Goal: Task Accomplishment & Management: Complete application form

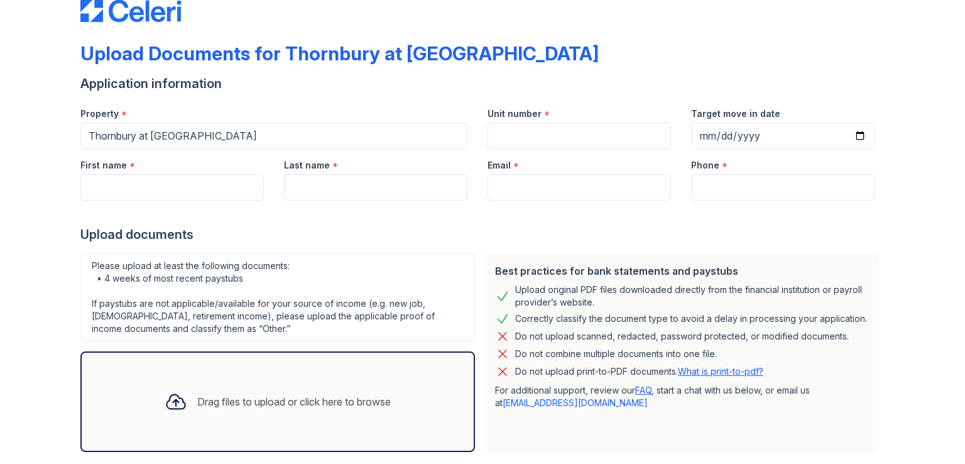
scroll to position [33, 0]
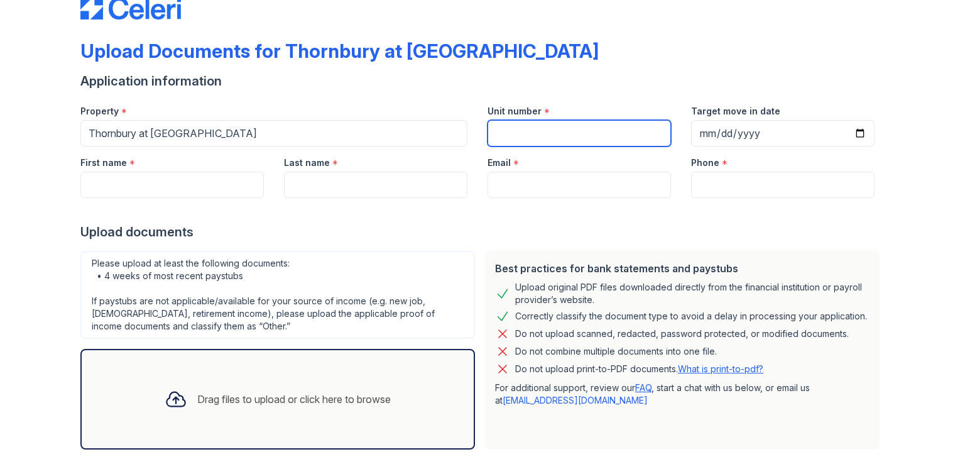
click at [595, 137] on input "Unit number" at bounding box center [579, 133] width 183 height 26
type input "336"
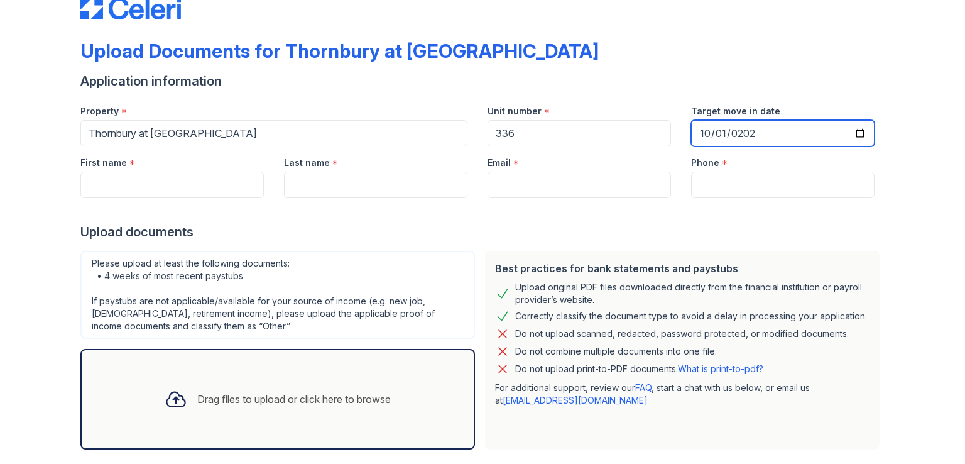
type input "[DATE]"
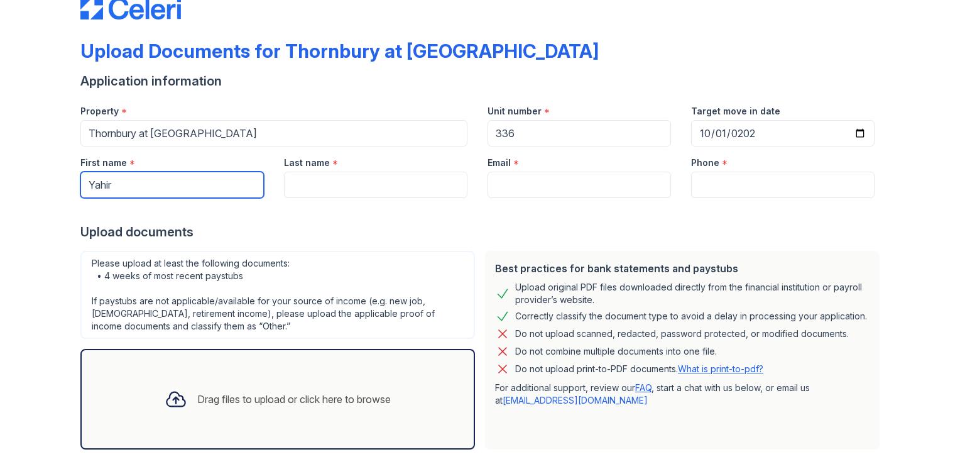
type input "Yahir"
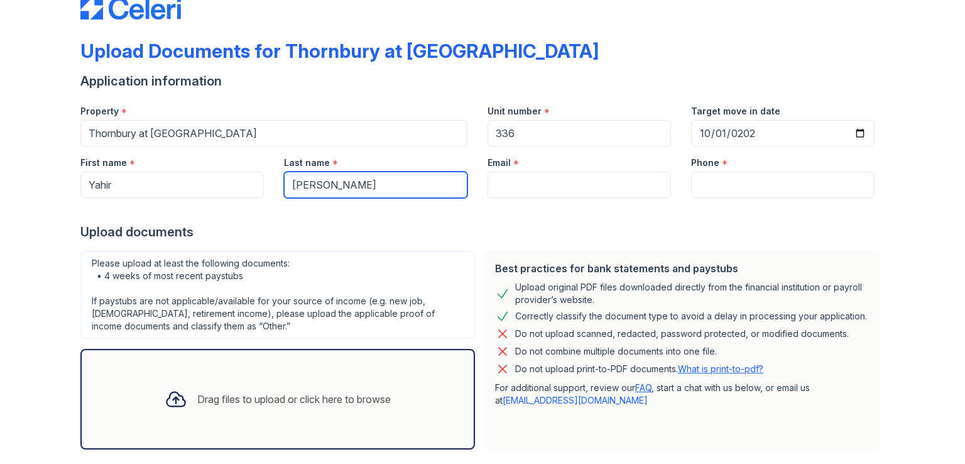
type input "[PERSON_NAME]"
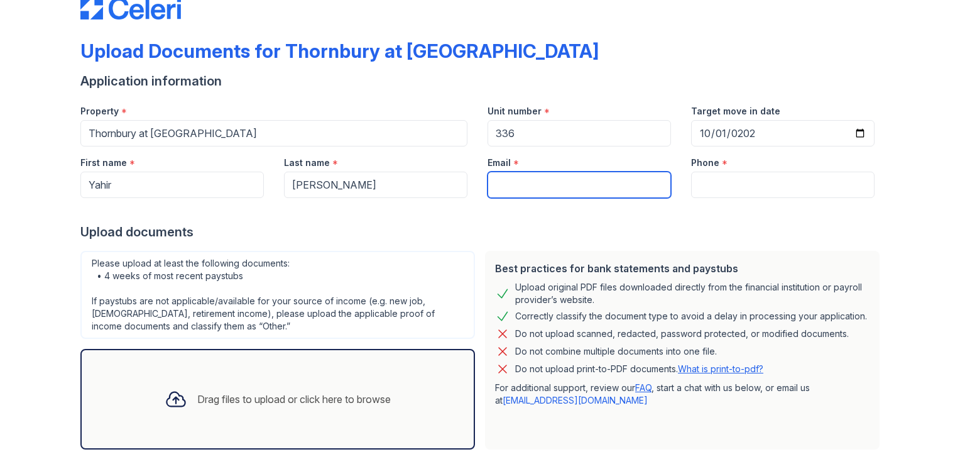
paste input "[EMAIL_ADDRESS][DOMAIN_NAME]"
type input "[EMAIL_ADDRESS][DOMAIN_NAME]"
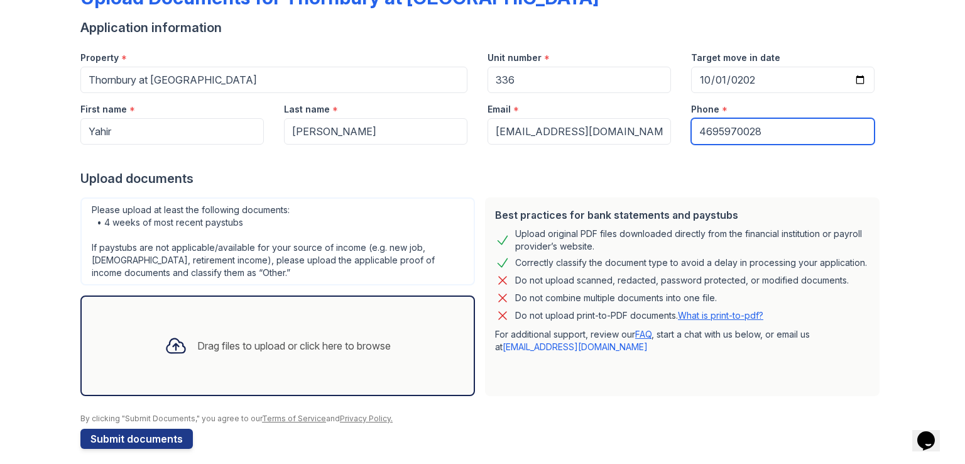
scroll to position [96, 0]
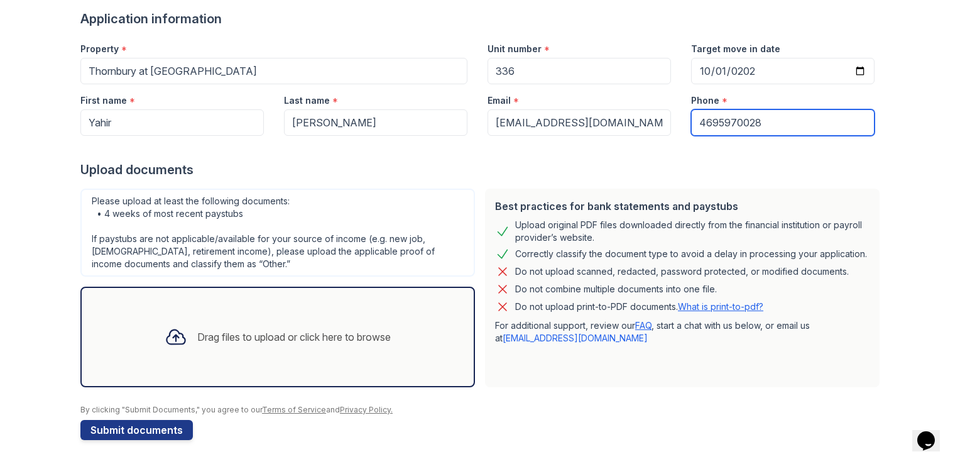
type input "4695970028"
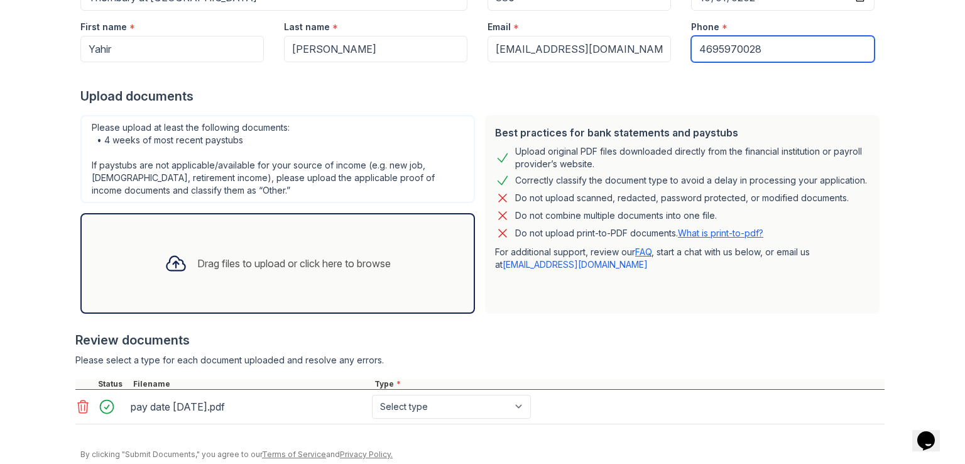
scroll to position [214, 0]
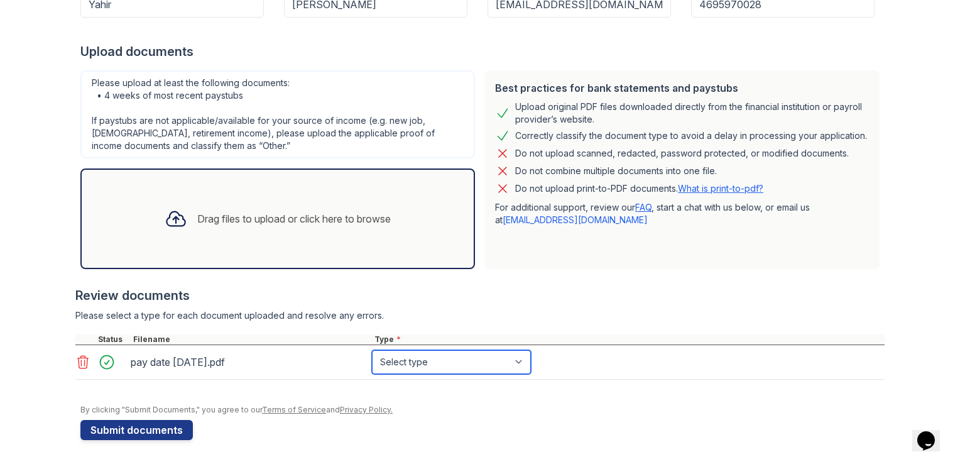
click at [475, 365] on select "Select type Paystub Bank Statement Offer Letter Tax Documents Benefit Award Let…" at bounding box center [451, 362] width 159 height 24
select select "paystub"
click at [372, 350] on select "Select type Paystub Bank Statement Offer Letter Tax Documents Benefit Award Let…" at bounding box center [451, 362] width 159 height 24
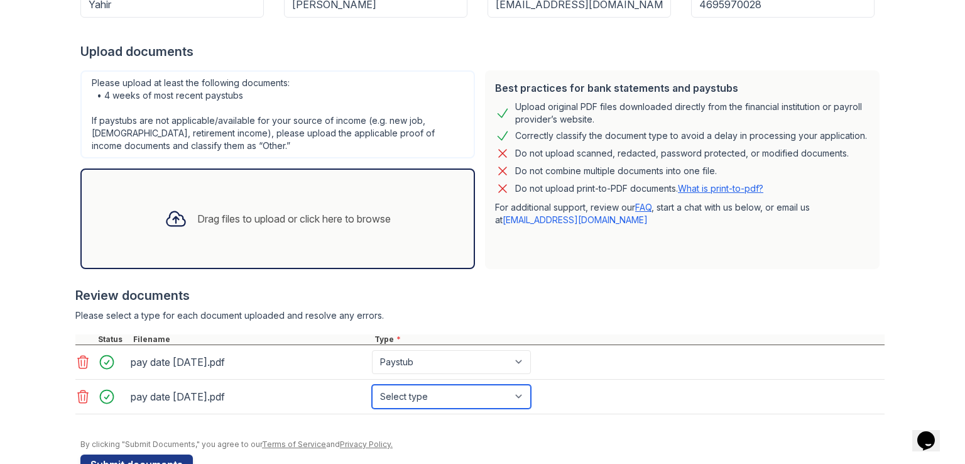
click at [477, 391] on select "Select type Paystub Bank Statement Offer Letter Tax Documents Benefit Award Let…" at bounding box center [451, 397] width 159 height 24
select select "paystub"
click at [372, 385] on select "Select type Paystub Bank Statement Offer Letter Tax Documents Benefit Award Let…" at bounding box center [451, 397] width 159 height 24
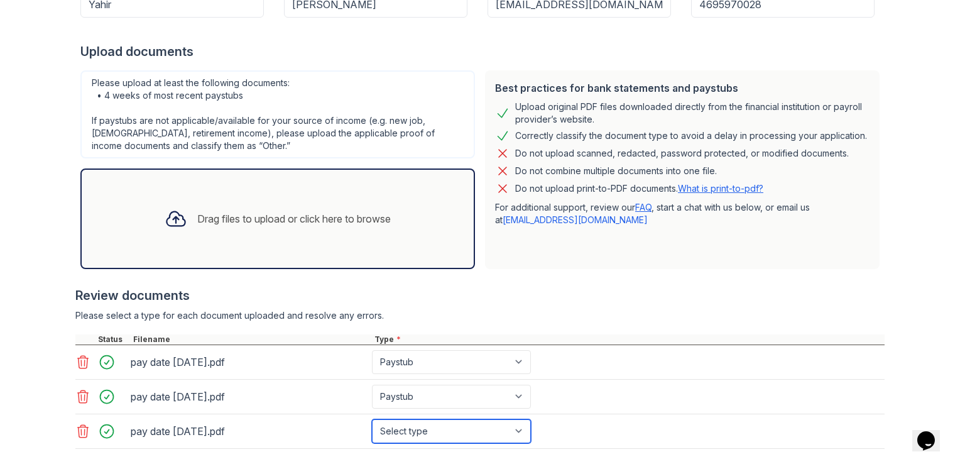
click at [473, 435] on select "Select type Paystub Bank Statement Offer Letter Tax Documents Benefit Award Let…" at bounding box center [451, 431] width 159 height 24
select select "paystub"
click at [372, 419] on select "Select type Paystub Bank Statement Offer Letter Tax Documents Benefit Award Let…" at bounding box center [451, 431] width 159 height 24
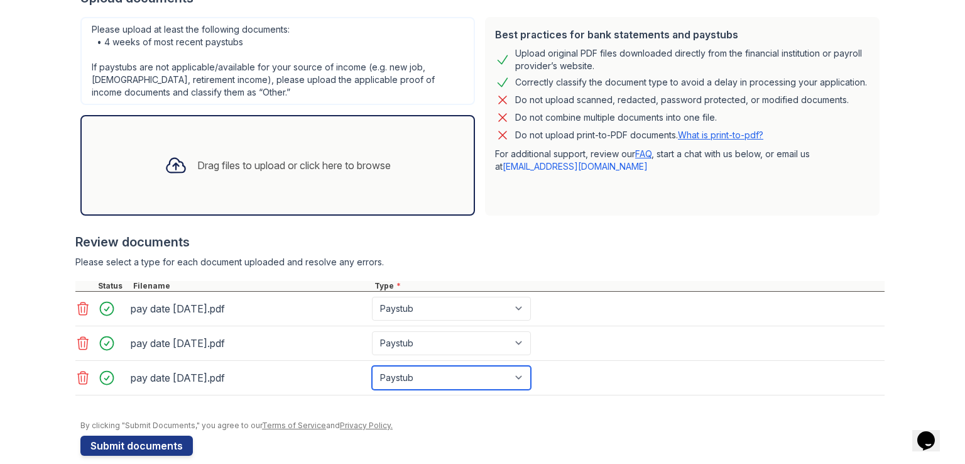
scroll to position [281, 0]
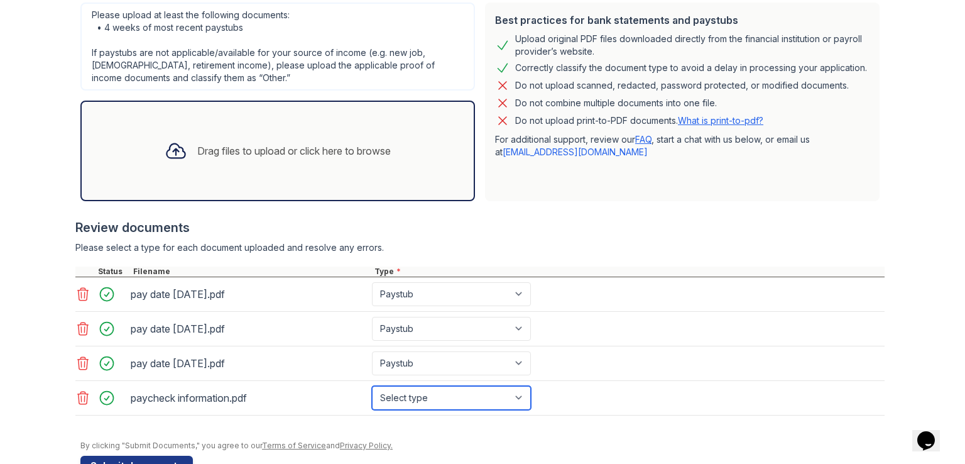
click at [442, 401] on select "Select type Paystub Bank Statement Offer Letter Tax Documents Benefit Award Let…" at bounding box center [451, 398] width 159 height 24
click at [372, 386] on select "Select type Paystub Bank Statement Offer Letter Tax Documents Benefit Award Let…" at bounding box center [451, 398] width 159 height 24
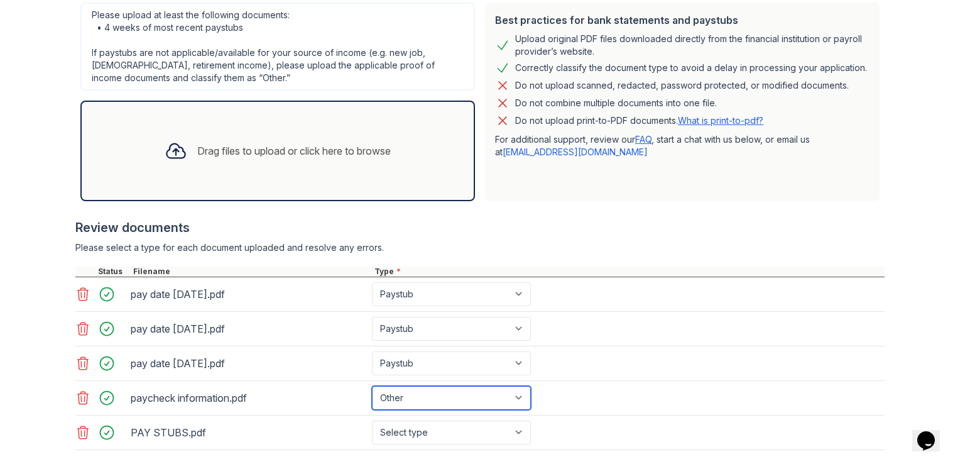
click at [473, 398] on select "Select type Paystub Bank Statement Offer Letter Tax Documents Benefit Award Let…" at bounding box center [451, 398] width 159 height 24
select select "paystub"
click at [372, 386] on select "Select type Paystub Bank Statement Offer Letter Tax Documents Benefit Award Let…" at bounding box center [451, 398] width 159 height 24
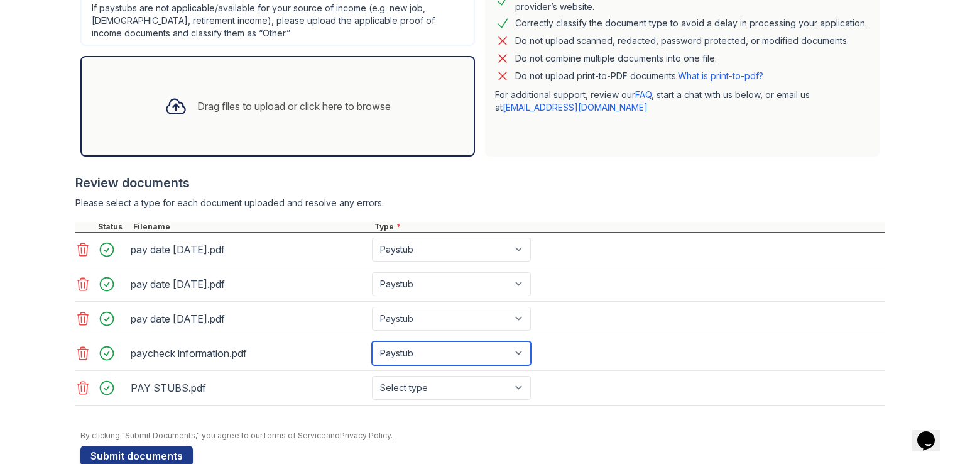
scroll to position [350, 0]
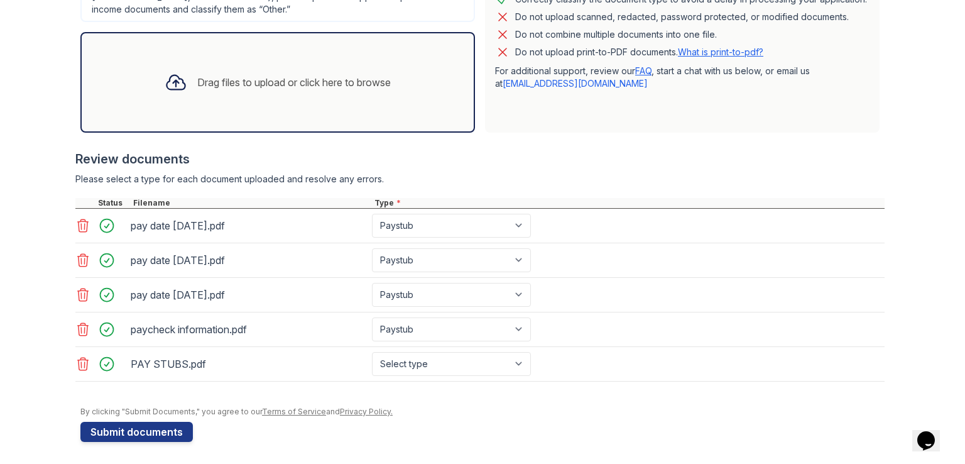
click at [153, 434] on button "Submit documents" at bounding box center [136, 432] width 112 height 20
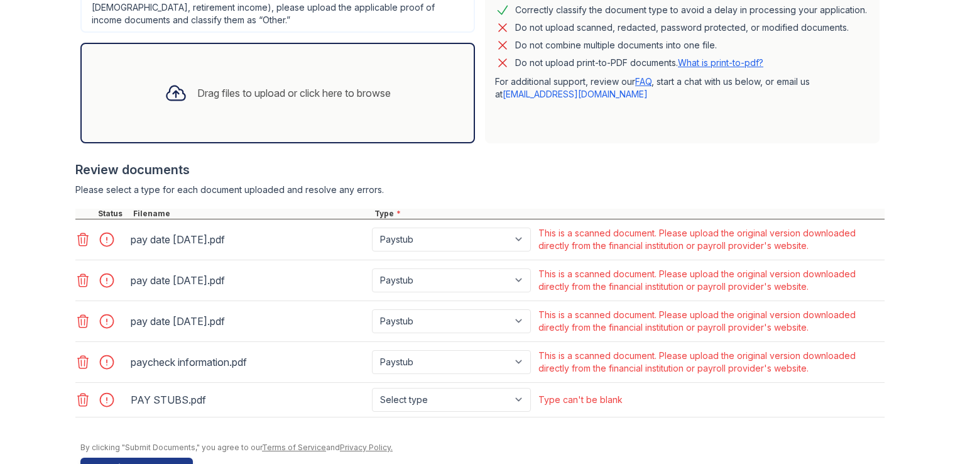
scroll to position [412, 0]
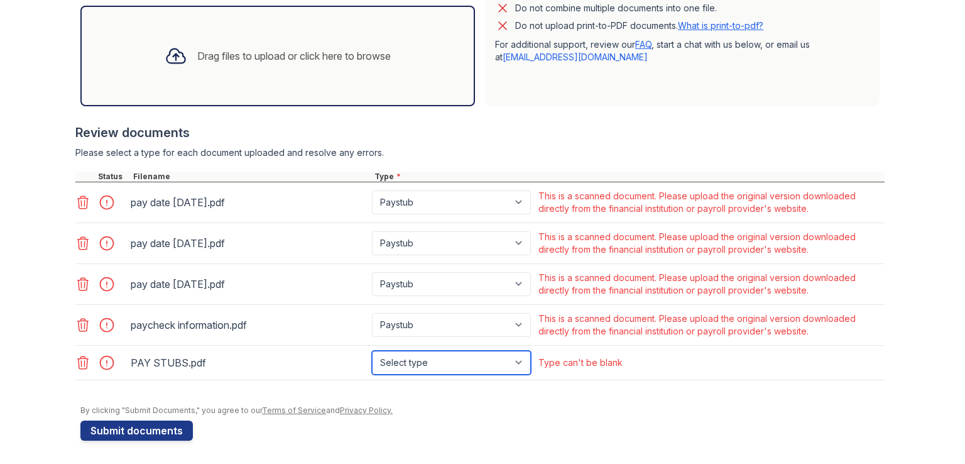
click at [493, 367] on select "Select type Paystub Bank Statement Offer Letter Tax Documents Benefit Award Let…" at bounding box center [451, 363] width 159 height 24
select select "bank_statement"
click at [372, 351] on select "Select type Paystub Bank Statement Offer Letter Tax Documents Benefit Award Let…" at bounding box center [451, 363] width 159 height 24
click at [477, 367] on select "Select type Paystub Bank Statement Offer Letter Tax Documents Benefit Award Let…" at bounding box center [451, 363] width 159 height 24
click at [372, 351] on select "Select type Paystub Bank Statement Offer Letter Tax Documents Benefit Award Let…" at bounding box center [451, 363] width 159 height 24
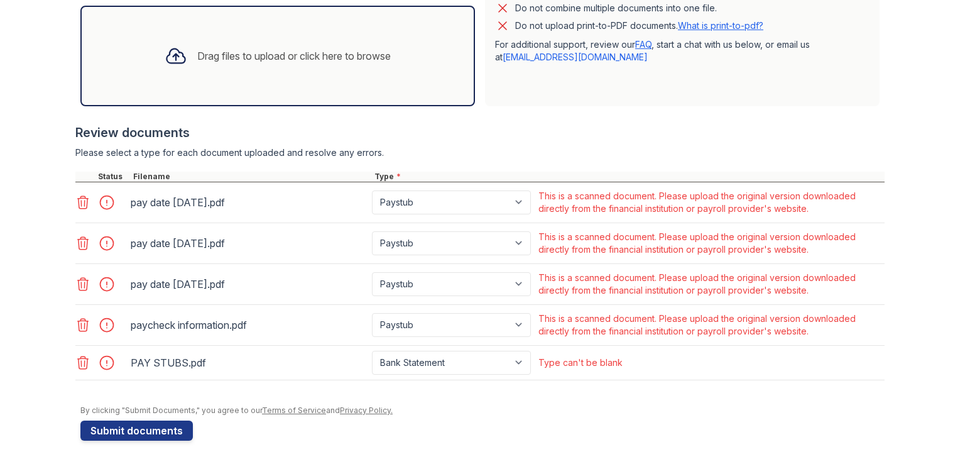
click at [146, 427] on button "Submit documents" at bounding box center [136, 430] width 112 height 20
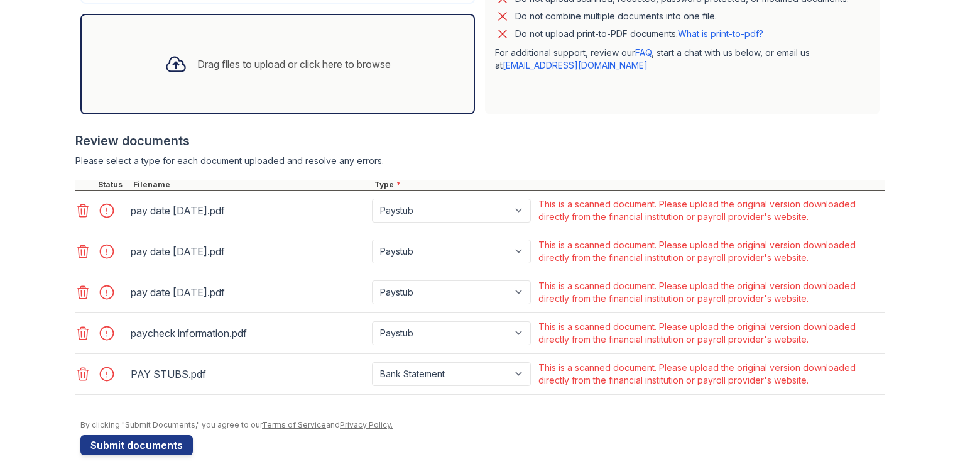
scroll to position [418, 0]
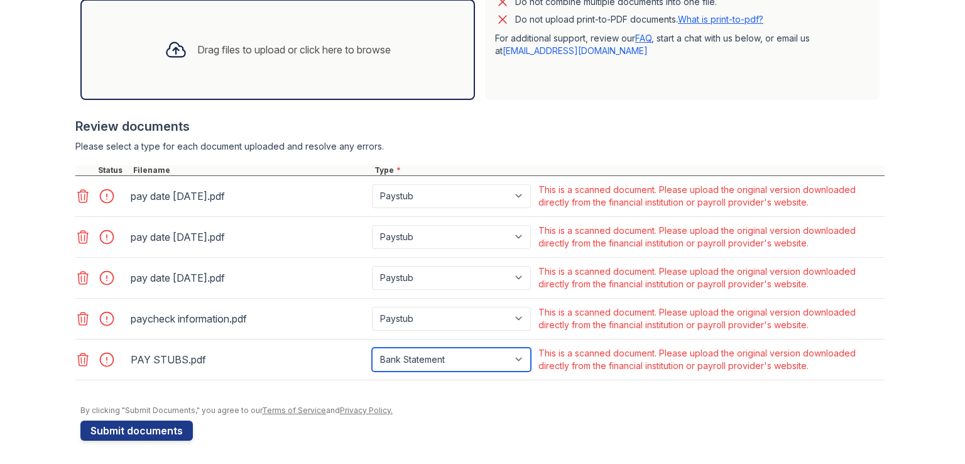
click at [503, 363] on select "Paystub Bank Statement Offer Letter Tax Documents Benefit Award Letter Investme…" at bounding box center [451, 359] width 159 height 24
select select "paystub"
click at [372, 347] on select "Paystub Bank Statement Offer Letter Tax Documents Benefit Award Letter Investme…" at bounding box center [451, 359] width 159 height 24
click at [81, 192] on icon at bounding box center [82, 196] width 15 height 15
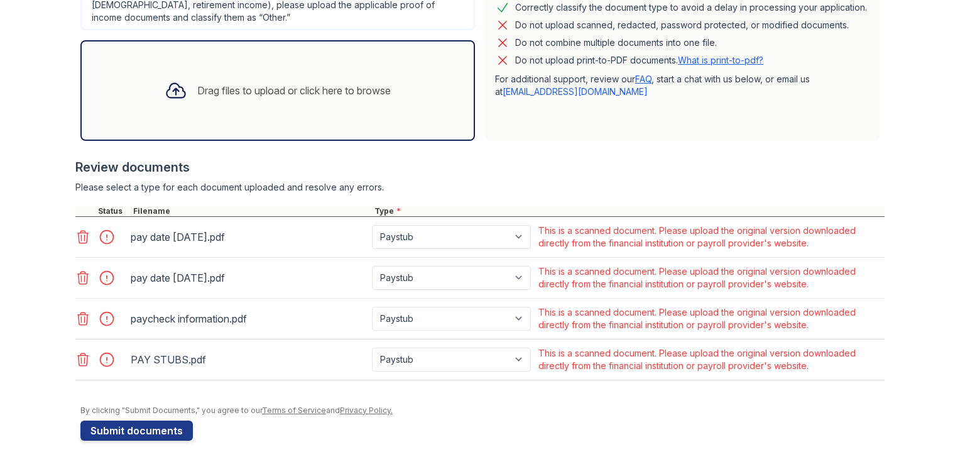
click at [75, 234] on icon at bounding box center [82, 236] width 15 height 15
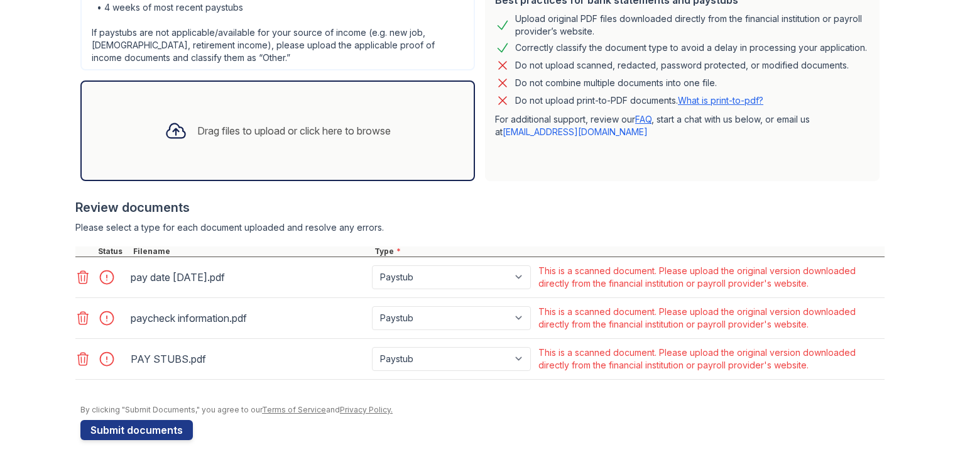
click at [75, 275] on icon at bounding box center [82, 277] width 15 height 15
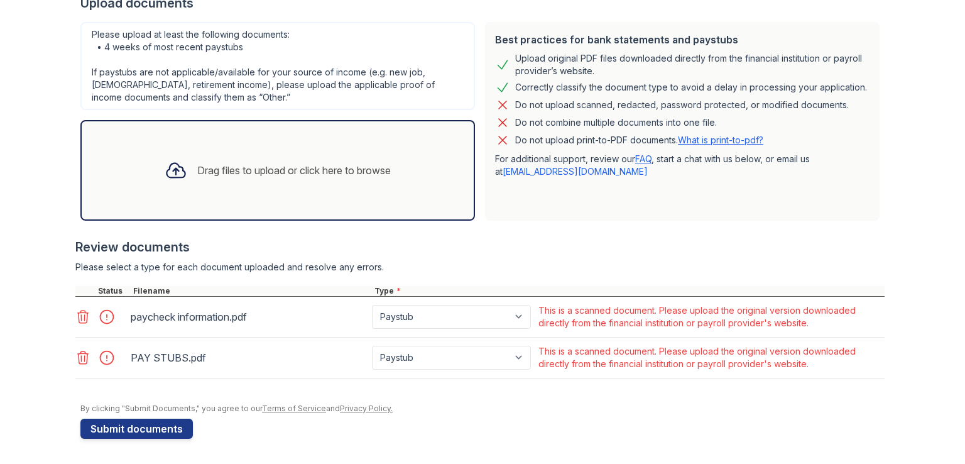
scroll to position [296, 0]
click at [78, 312] on icon at bounding box center [83, 318] width 11 height 13
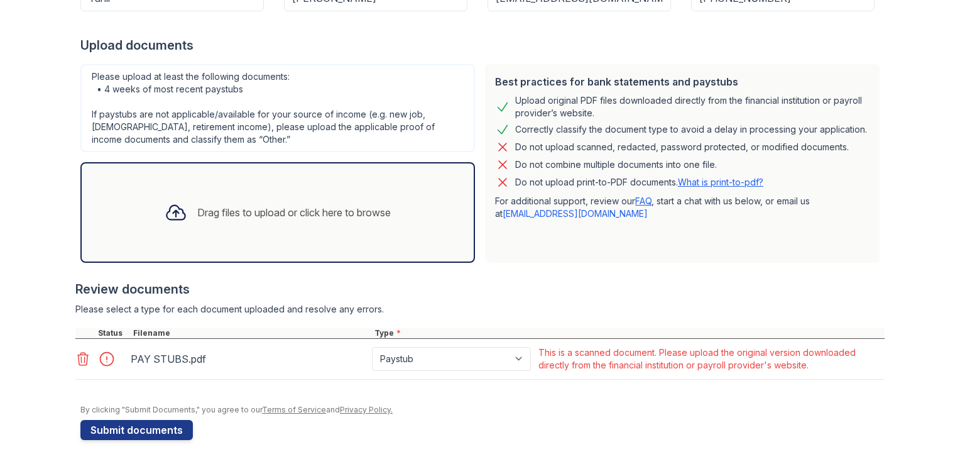
click at [130, 424] on button "Submit documents" at bounding box center [136, 430] width 112 height 20
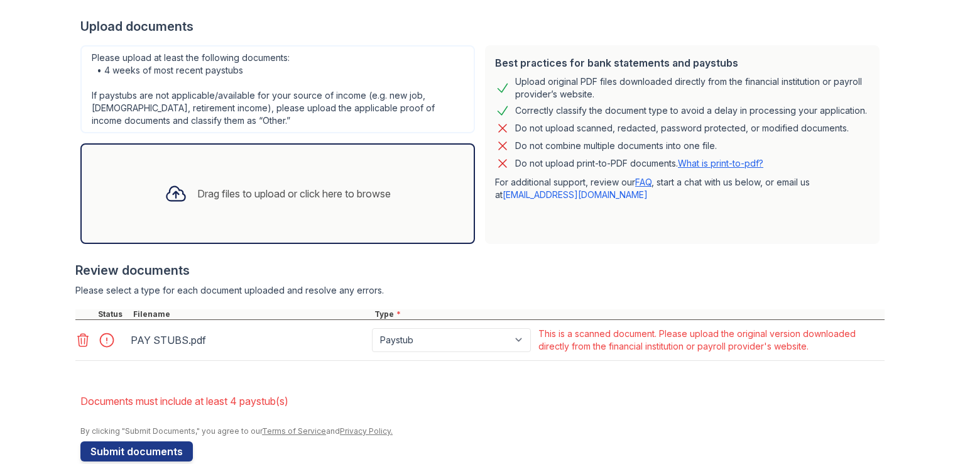
scroll to position [295, 0]
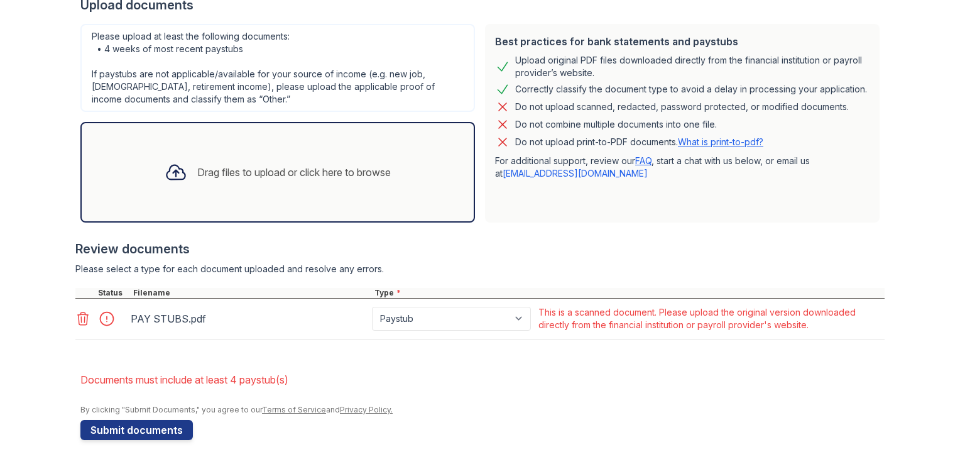
click at [102, 316] on div at bounding box center [110, 319] width 35 height 18
click at [104, 324] on div at bounding box center [110, 319] width 35 height 18
click at [78, 317] on icon at bounding box center [82, 318] width 15 height 15
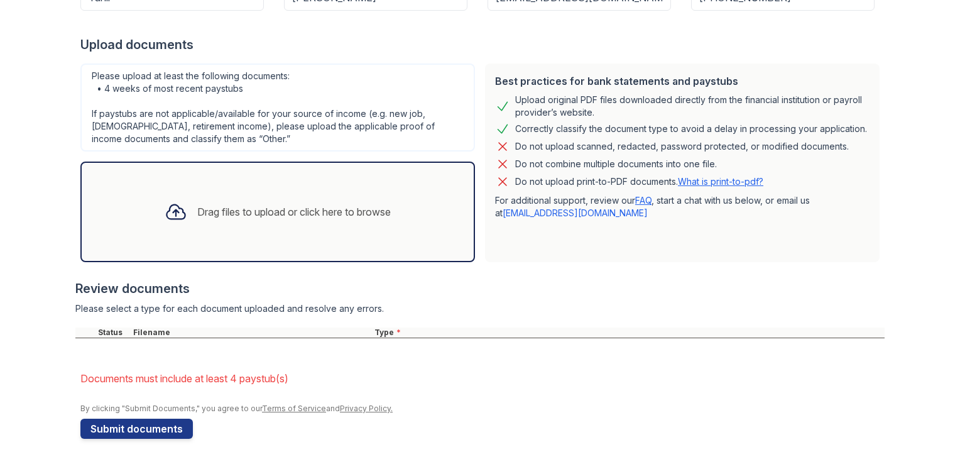
scroll to position [254, 0]
click at [271, 223] on div "Drag files to upload or click here to browse" at bounding box center [278, 213] width 246 height 43
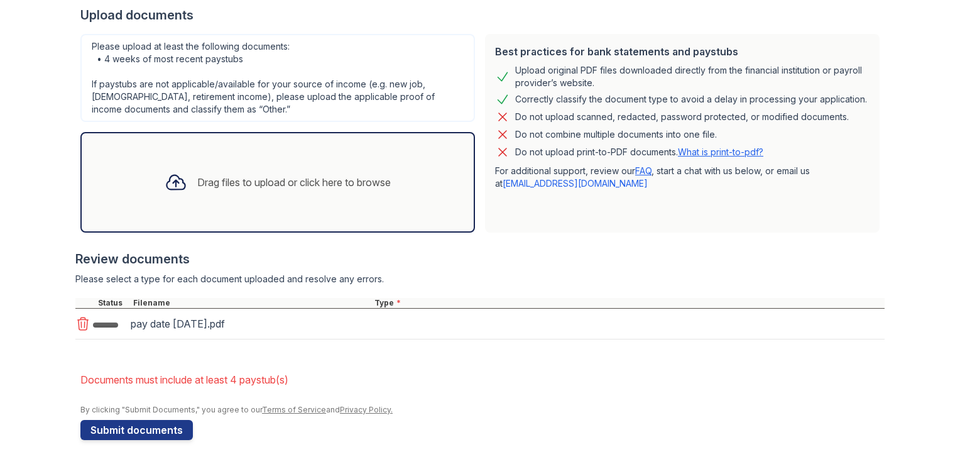
scroll to position [289, 0]
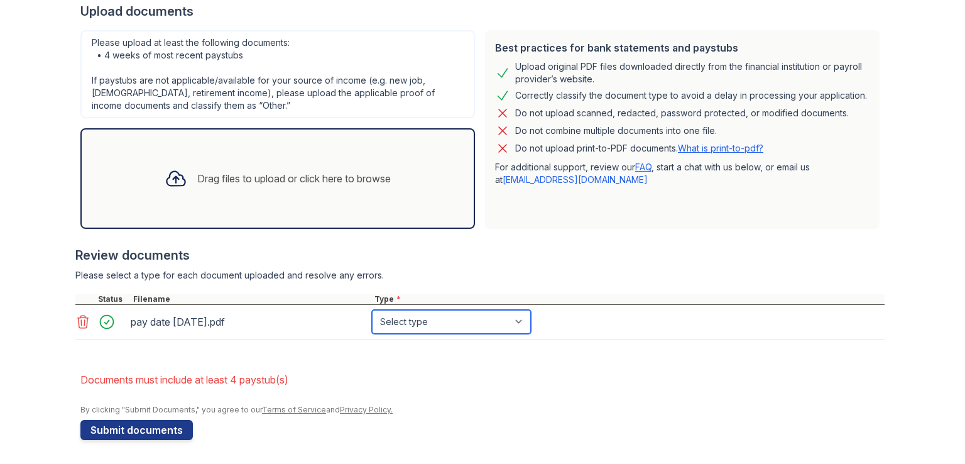
click at [454, 317] on select "Select type Paystub Bank Statement Offer Letter Tax Documents Benefit Award Let…" at bounding box center [451, 322] width 159 height 24
select select "paystub"
click at [372, 310] on select "Select type Paystub Bank Statement Offer Letter Tax Documents Benefit Award Let…" at bounding box center [451, 322] width 159 height 24
click at [180, 423] on button "Submit documents" at bounding box center [136, 430] width 112 height 20
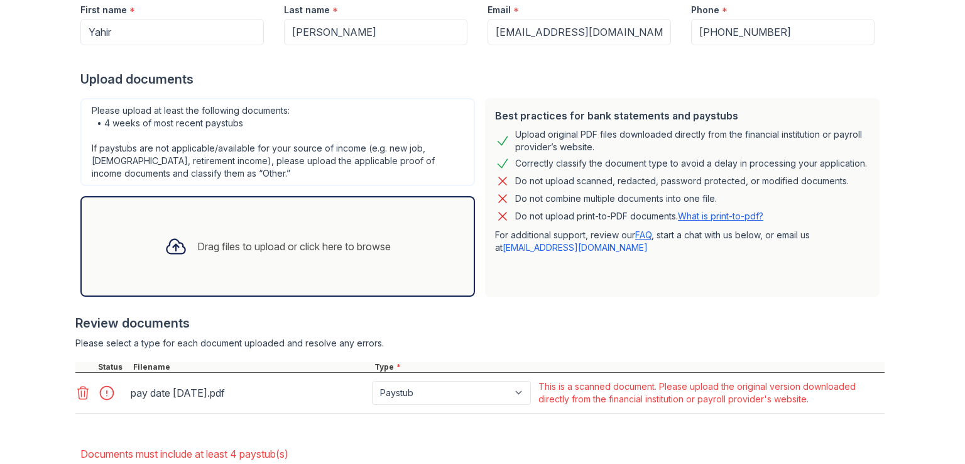
scroll to position [295, 0]
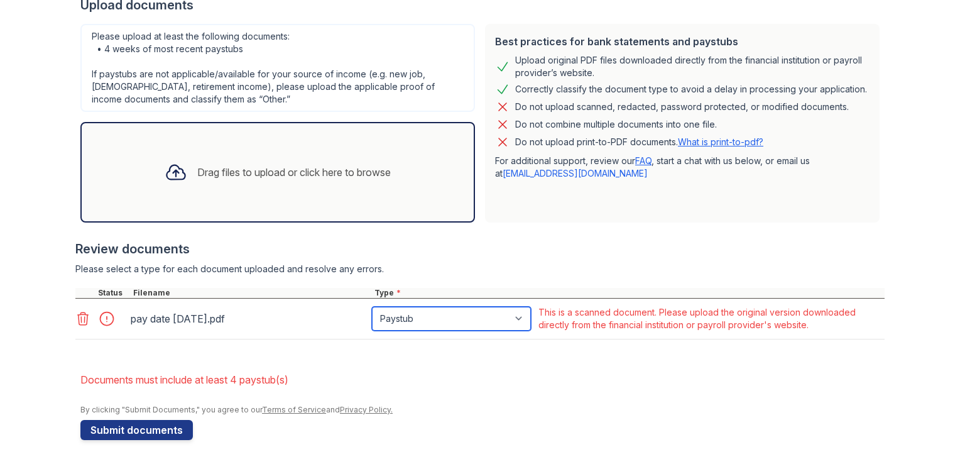
click at [401, 324] on select "Paystub Bank Statement Offer Letter Tax Documents Benefit Award Letter Investme…" at bounding box center [451, 319] width 159 height 24
select select "other"
click at [372, 307] on select "Paystub Bank Statement Offer Letter Tax Documents Benefit Award Letter Investme…" at bounding box center [451, 319] width 159 height 24
click at [160, 423] on button "Submit documents" at bounding box center [136, 430] width 112 height 20
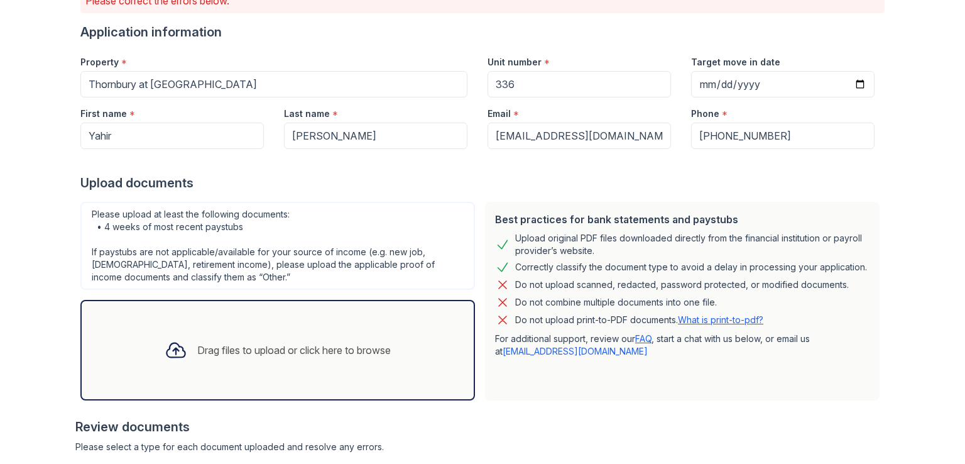
scroll to position [289, 0]
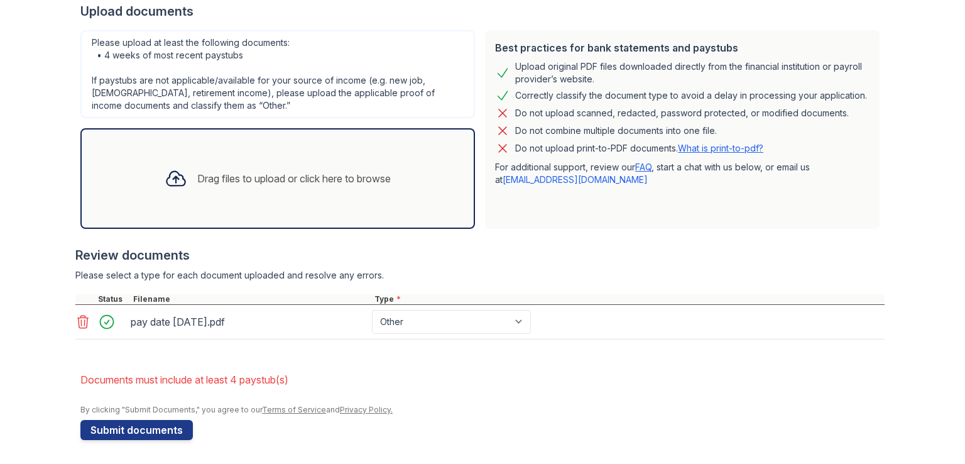
click at [143, 427] on button "Submit documents" at bounding box center [136, 430] width 112 height 20
click at [148, 429] on button "Submit documents" at bounding box center [136, 430] width 112 height 20
click at [309, 173] on div "Drag files to upload or click here to browse" at bounding box center [294, 178] width 194 height 15
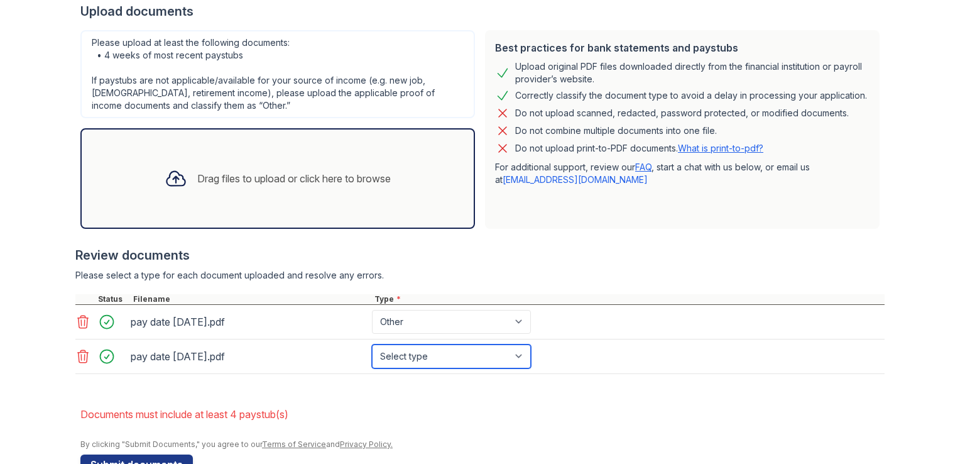
click at [474, 356] on select "Select type Paystub Bank Statement Offer Letter Tax Documents Benefit Award Let…" at bounding box center [451, 356] width 159 height 24
select select "other"
click at [372, 344] on select "Select type Paystub Bank Statement Offer Letter Tax Documents Benefit Award Let…" at bounding box center [451, 356] width 159 height 24
click at [281, 186] on div "Drag files to upload or click here to browse" at bounding box center [278, 178] width 246 height 43
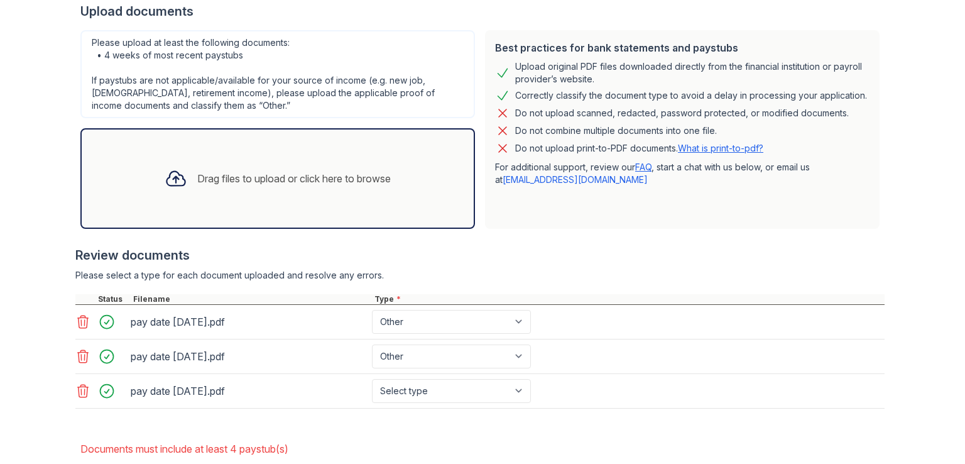
scroll to position [357, 0]
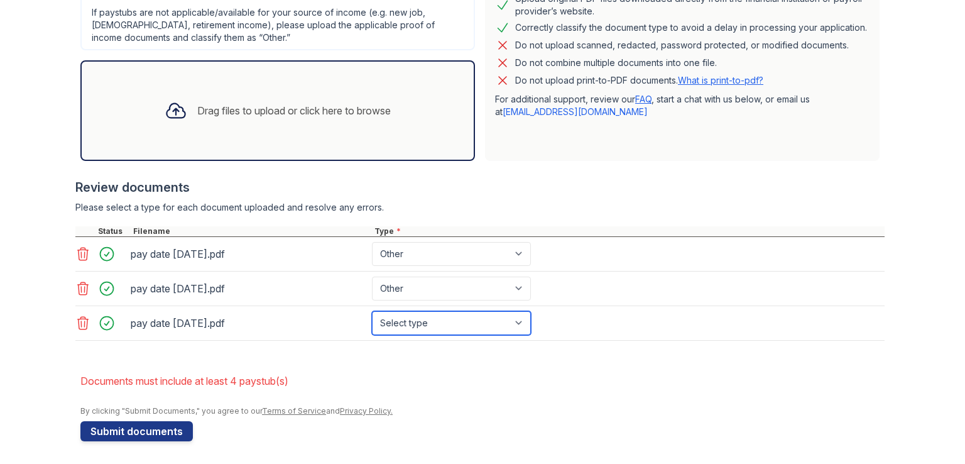
click at [456, 324] on select "Select type Paystub Bank Statement Offer Letter Tax Documents Benefit Award Let…" at bounding box center [451, 323] width 159 height 24
select select "other"
click at [372, 311] on select "Select type Paystub Bank Statement Offer Letter Tax Documents Benefit Award Let…" at bounding box center [451, 323] width 159 height 24
click at [239, 378] on li "Documents must include at least 4 paystub(s)" at bounding box center [482, 380] width 804 height 25
click at [370, 123] on div "Drag files to upload or click here to browse" at bounding box center [278, 110] width 246 height 43
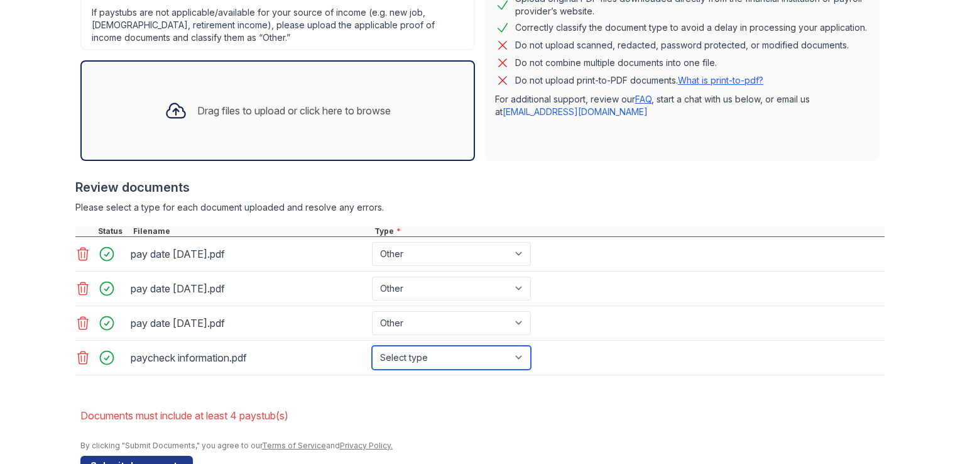
click at [454, 358] on select "Select type Paystub Bank Statement Offer Letter Tax Documents Benefit Award Let…" at bounding box center [451, 358] width 159 height 24
select select "other"
click at [372, 346] on select "Select type Paystub Bank Statement Offer Letter Tax Documents Benefit Award Let…" at bounding box center [451, 358] width 159 height 24
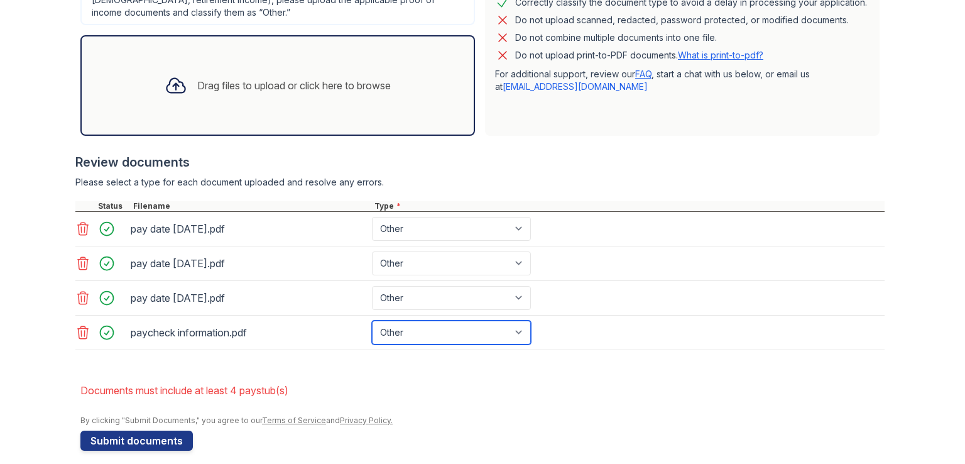
scroll to position [391, 0]
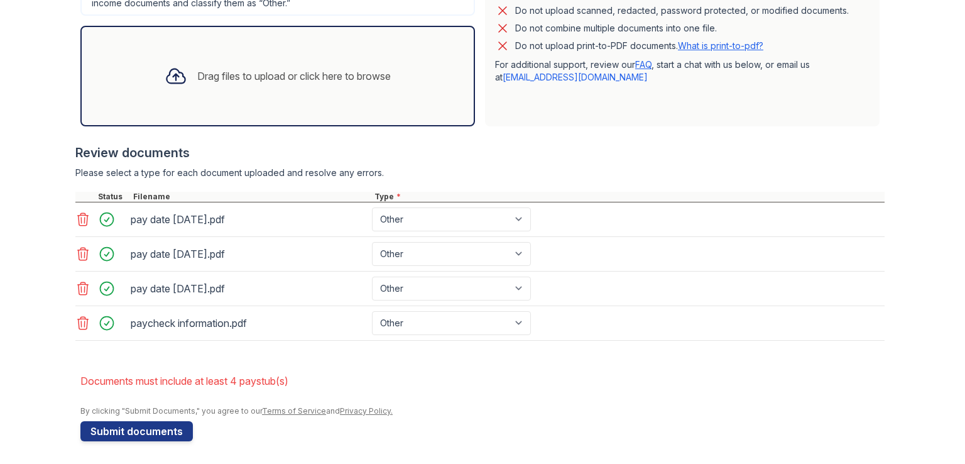
click at [147, 431] on button "Submit documents" at bounding box center [136, 431] width 112 height 20
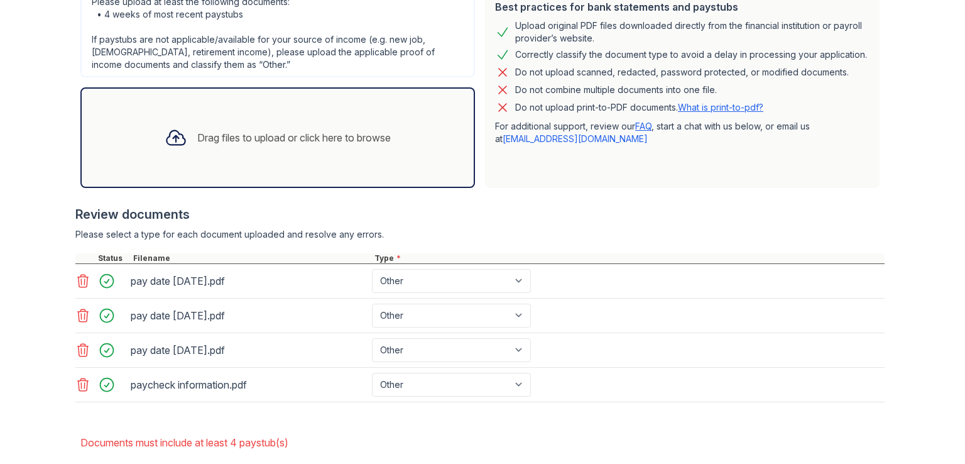
scroll to position [328, 0]
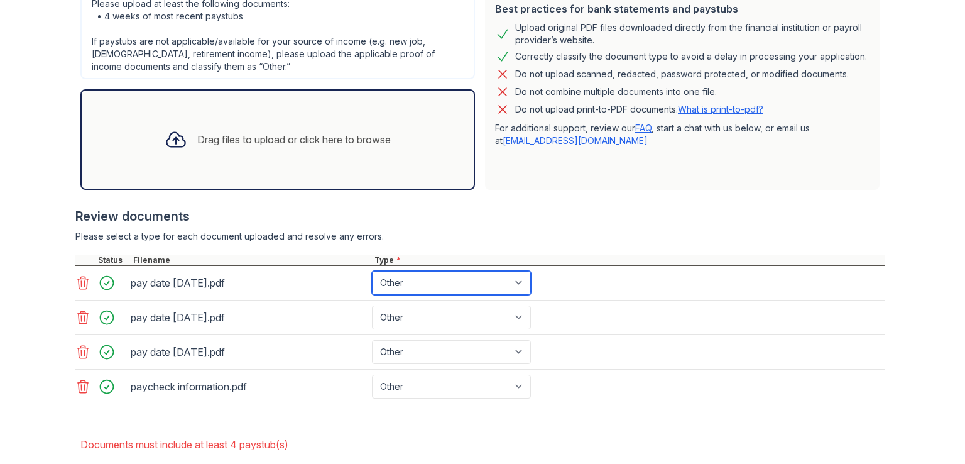
click at [485, 278] on select "Paystub Bank Statement Offer Letter Tax Documents Benefit Award Letter Investme…" at bounding box center [451, 283] width 159 height 24
select select "bank_statement"
click at [372, 271] on select "Paystub Bank Statement Offer Letter Tax Documents Benefit Award Letter Investme…" at bounding box center [451, 283] width 159 height 24
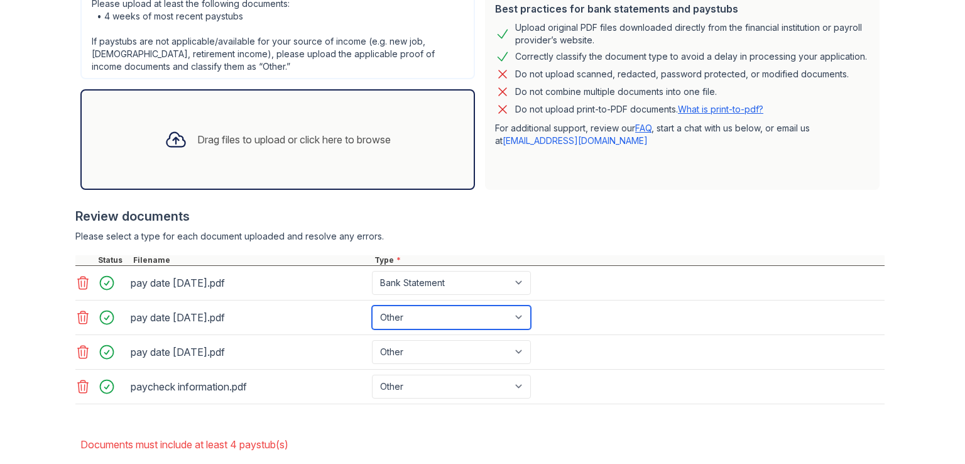
click at [458, 314] on select "Paystub Bank Statement Offer Letter Tax Documents Benefit Award Letter Investme…" at bounding box center [451, 317] width 159 height 24
select select "bank_statement"
click at [372, 305] on select "Paystub Bank Statement Offer Letter Tax Documents Benefit Award Letter Investme…" at bounding box center [451, 317] width 159 height 24
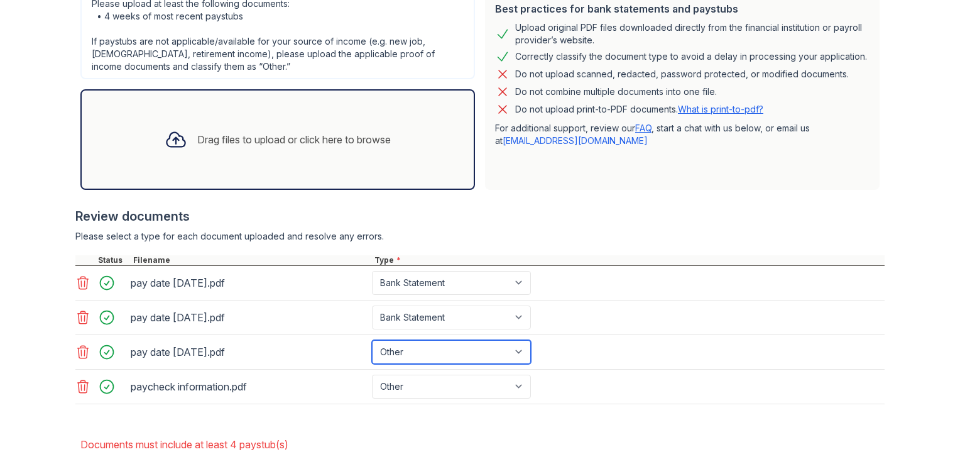
click at [445, 346] on select "Paystub Bank Statement Offer Letter Tax Documents Benefit Award Letter Investme…" at bounding box center [451, 352] width 159 height 24
select select "bank_statement"
click at [372, 340] on select "Paystub Bank Statement Offer Letter Tax Documents Benefit Award Letter Investme…" at bounding box center [451, 352] width 159 height 24
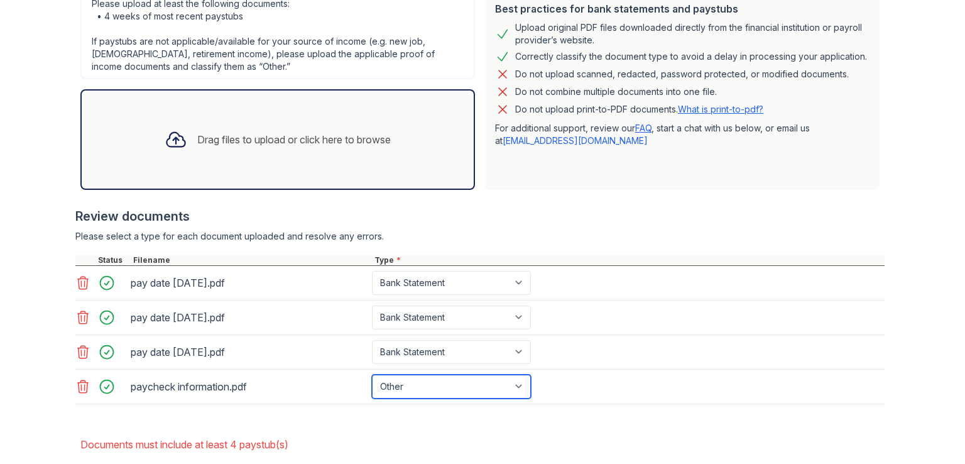
click at [437, 382] on select "Paystub Bank Statement Offer Letter Tax Documents Benefit Award Letter Investme…" at bounding box center [451, 386] width 159 height 24
select select "bank_statement"
click at [372, 374] on select "Paystub Bank Statement Offer Letter Tax Documents Benefit Award Letter Investme…" at bounding box center [451, 386] width 159 height 24
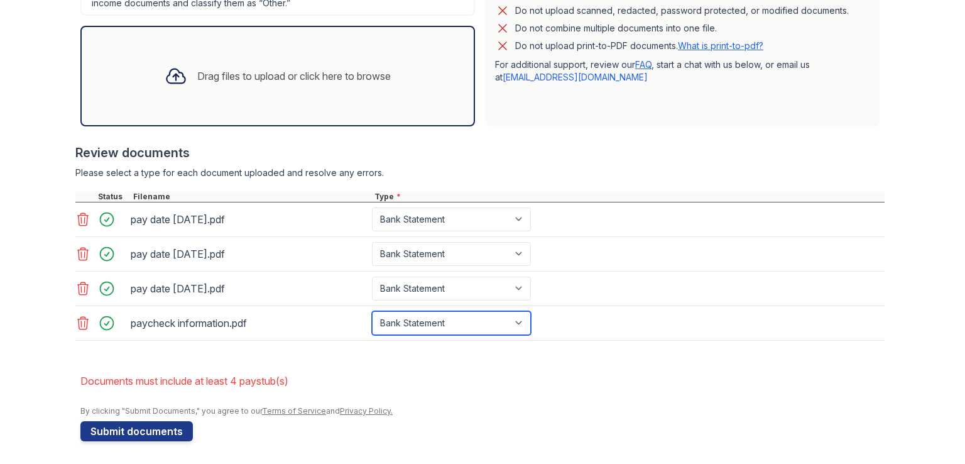
click at [145, 435] on button "Submit documents" at bounding box center [136, 431] width 112 height 20
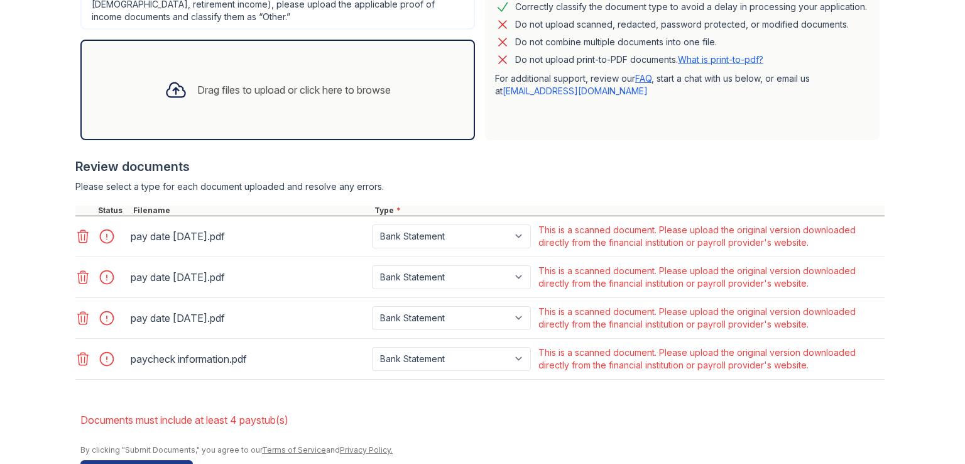
scroll to position [417, 0]
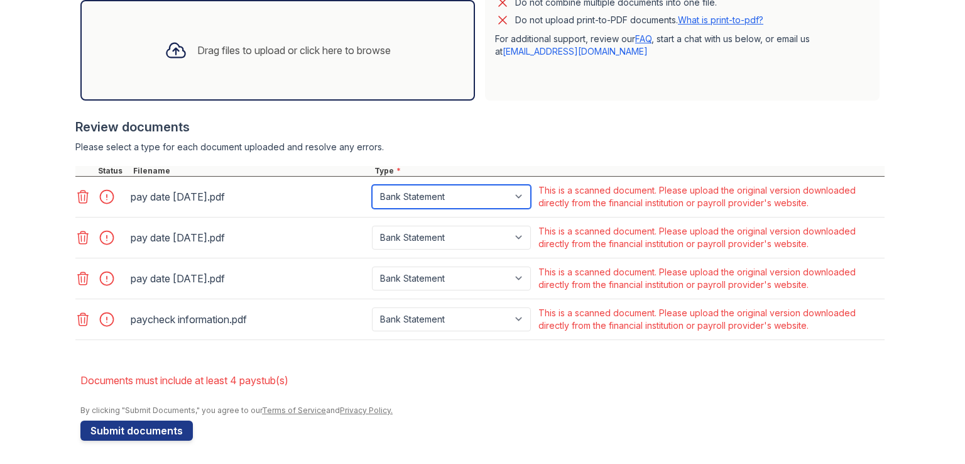
click at [498, 205] on select "Paystub Bank Statement Offer Letter Tax Documents Benefit Award Letter Investme…" at bounding box center [451, 197] width 159 height 24
select select "other"
click at [372, 185] on select "Paystub Bank Statement Offer Letter Tax Documents Benefit Award Letter Investme…" at bounding box center [451, 197] width 159 height 24
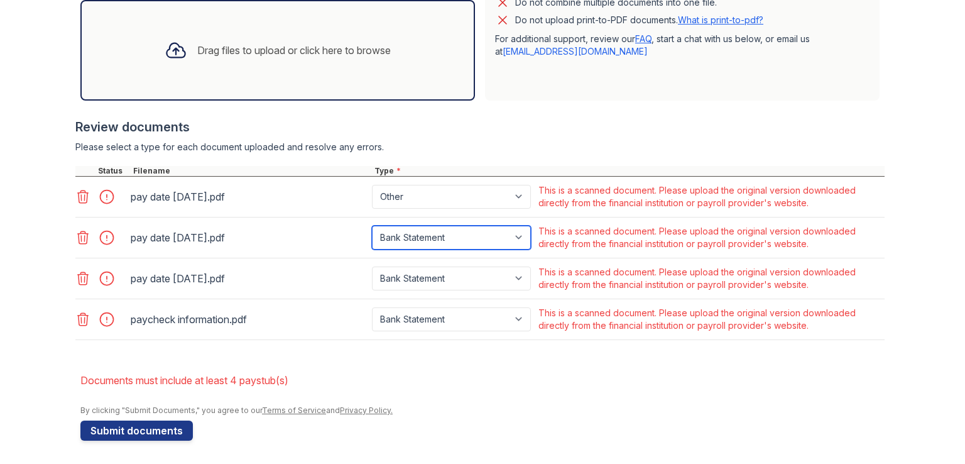
click at [474, 240] on select "Paystub Bank Statement Offer Letter Tax Documents Benefit Award Letter Investme…" at bounding box center [451, 238] width 159 height 24
select select "other"
click at [372, 226] on select "Paystub Bank Statement Offer Letter Tax Documents Benefit Award Letter Investme…" at bounding box center [451, 238] width 159 height 24
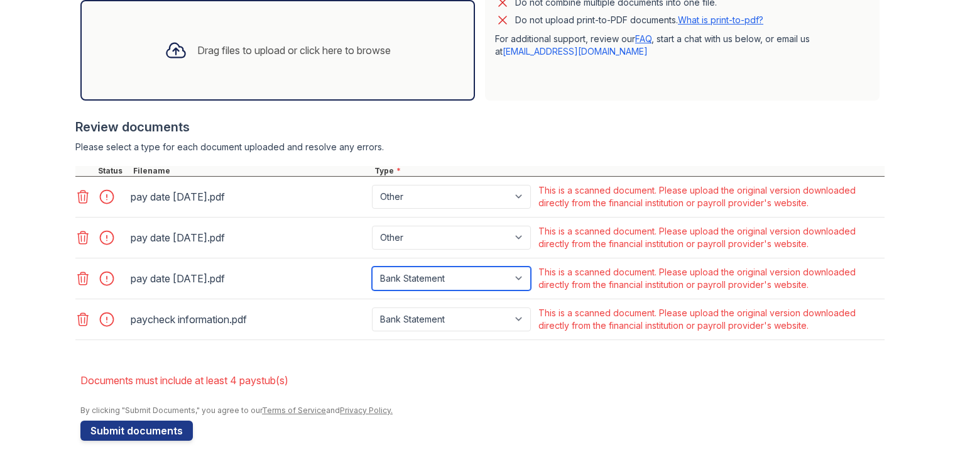
click at [471, 281] on select "Paystub Bank Statement Offer Letter Tax Documents Benefit Award Letter Investme…" at bounding box center [451, 278] width 159 height 24
select select "other"
click at [372, 266] on select "Paystub Bank Statement Offer Letter Tax Documents Benefit Award Letter Investme…" at bounding box center [451, 278] width 159 height 24
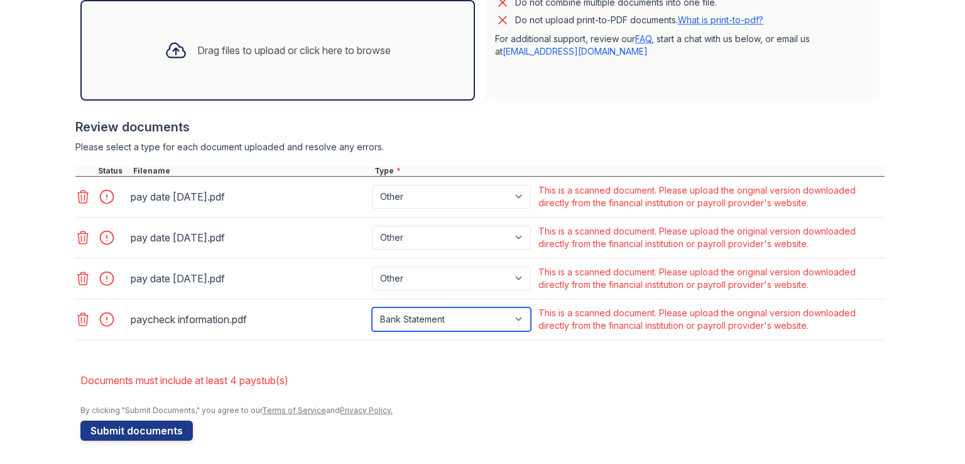
click at [449, 319] on select "Paystub Bank Statement Offer Letter Tax Documents Benefit Award Letter Investme…" at bounding box center [451, 319] width 159 height 24
select select "other"
click at [372, 307] on select "Paystub Bank Statement Offer Letter Tax Documents Benefit Award Letter Investme…" at bounding box center [451, 319] width 159 height 24
click at [143, 429] on button "Submit documents" at bounding box center [136, 430] width 112 height 20
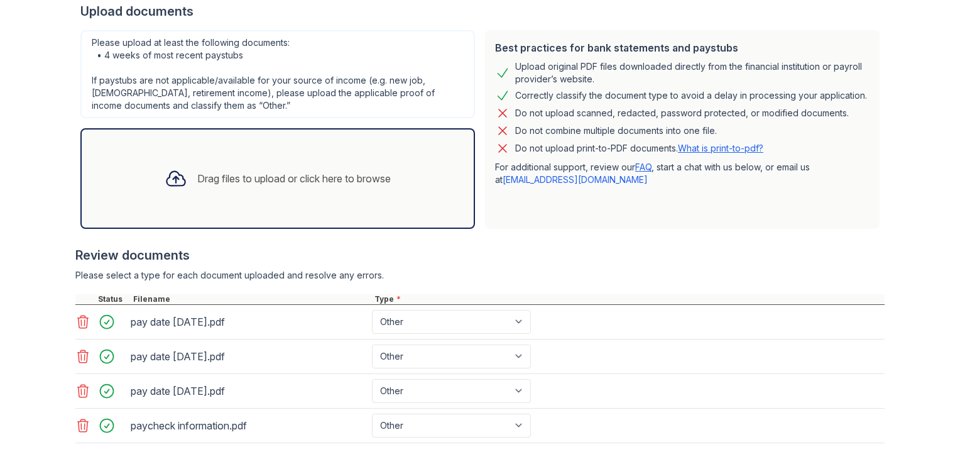
scroll to position [391, 0]
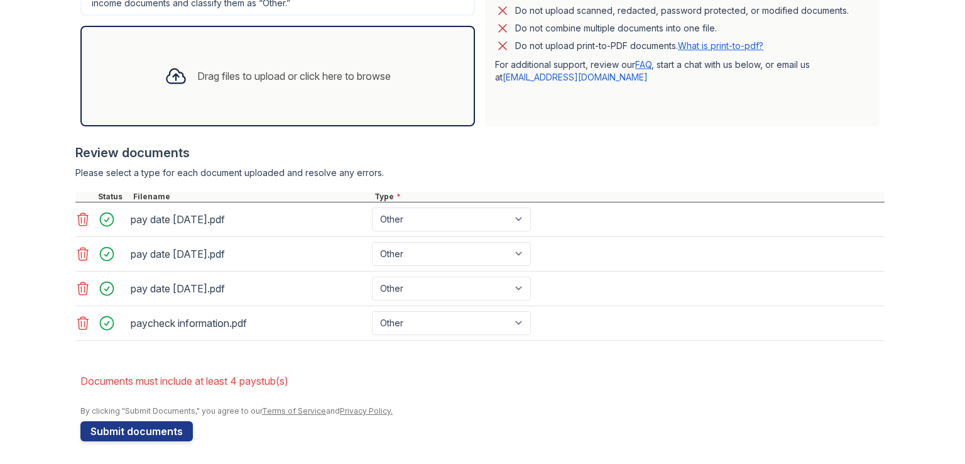
click at [314, 84] on div "Drag files to upload or click here to browse" at bounding box center [278, 76] width 246 height 43
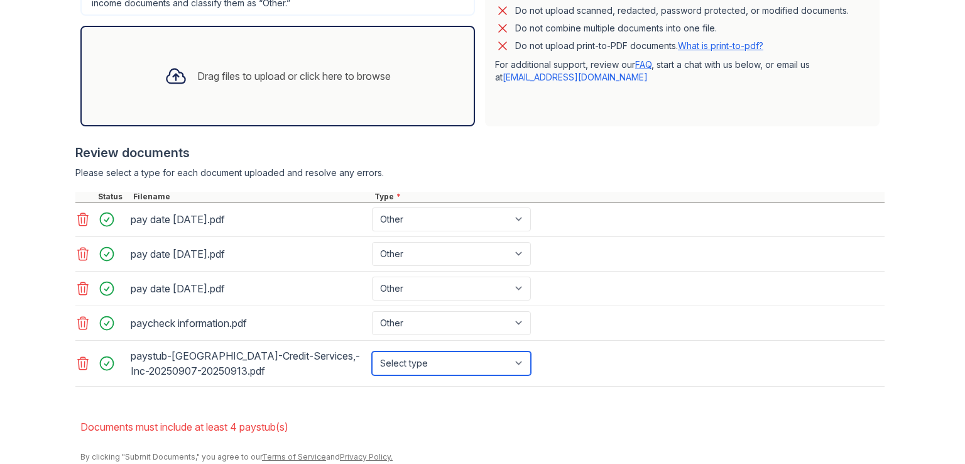
click at [433, 353] on select "Select type Paystub Bank Statement Offer Letter Tax Documents Benefit Award Let…" at bounding box center [451, 363] width 159 height 24
select select "paystub"
click at [372, 351] on select "Select type Paystub Bank Statement Offer Letter Tax Documents Benefit Award Let…" at bounding box center [451, 363] width 159 height 24
click at [249, 456] on div "By clicking "Submit Documents," you agree to our Terms of Service and Privacy P…" at bounding box center [482, 457] width 804 height 10
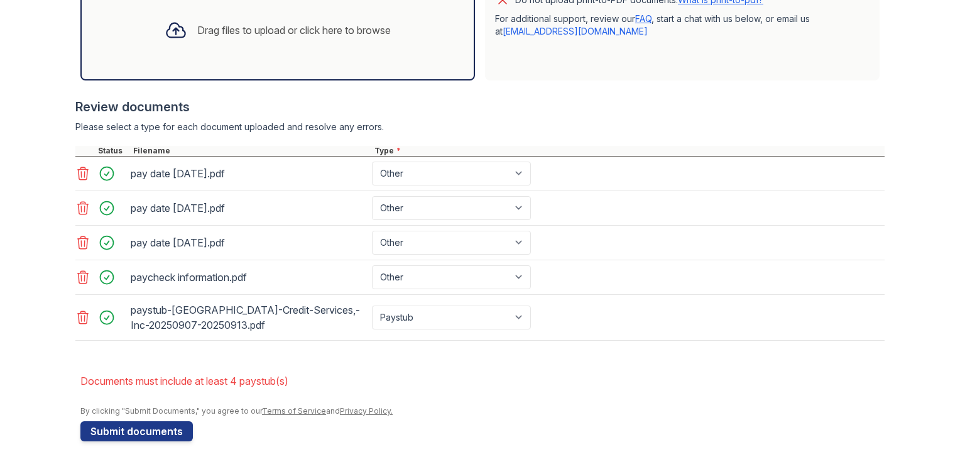
click at [161, 425] on button "Submit documents" at bounding box center [136, 431] width 112 height 20
click at [75, 170] on icon at bounding box center [82, 173] width 15 height 15
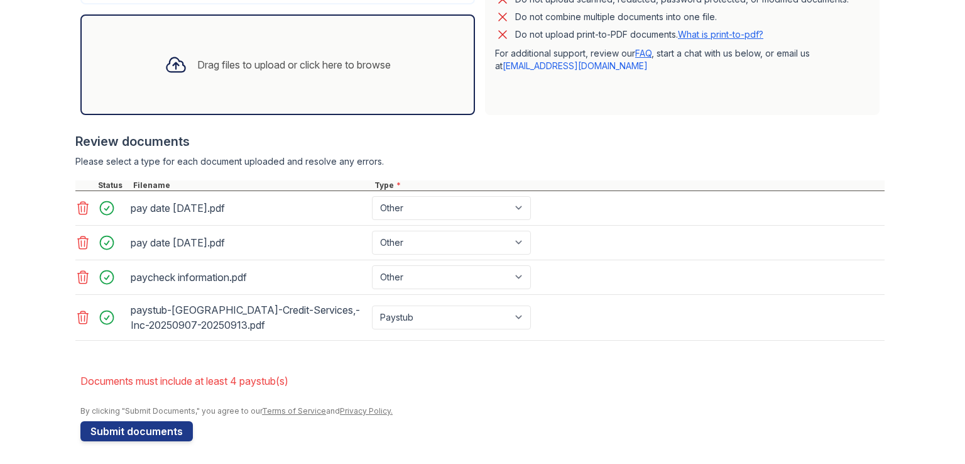
click at [79, 204] on icon at bounding box center [82, 207] width 15 height 15
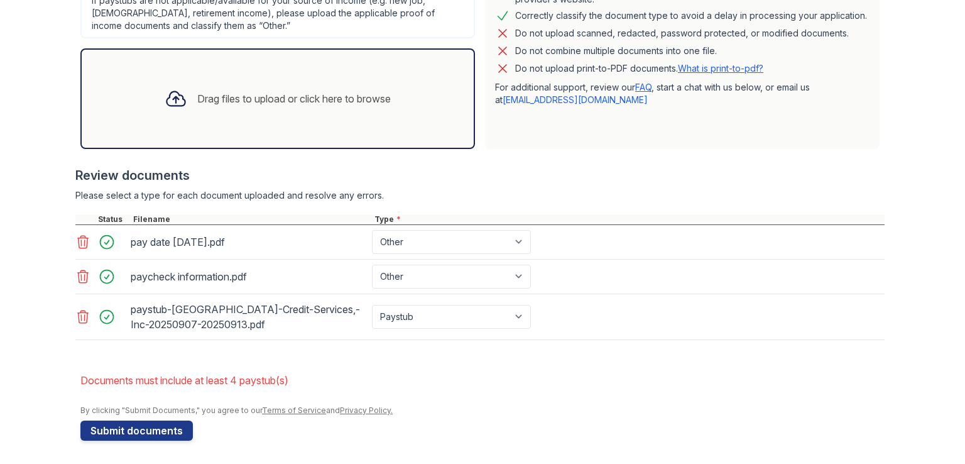
click at [78, 236] on icon at bounding box center [83, 242] width 11 height 13
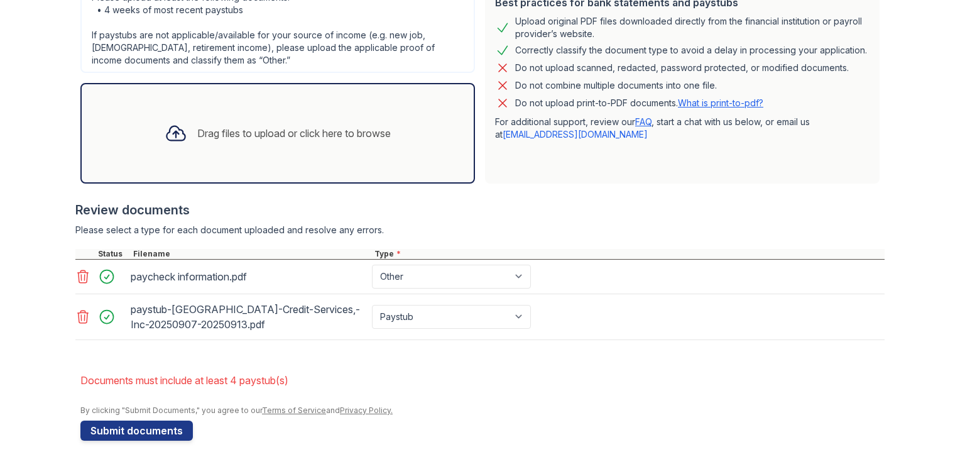
click at [79, 277] on icon at bounding box center [82, 276] width 15 height 15
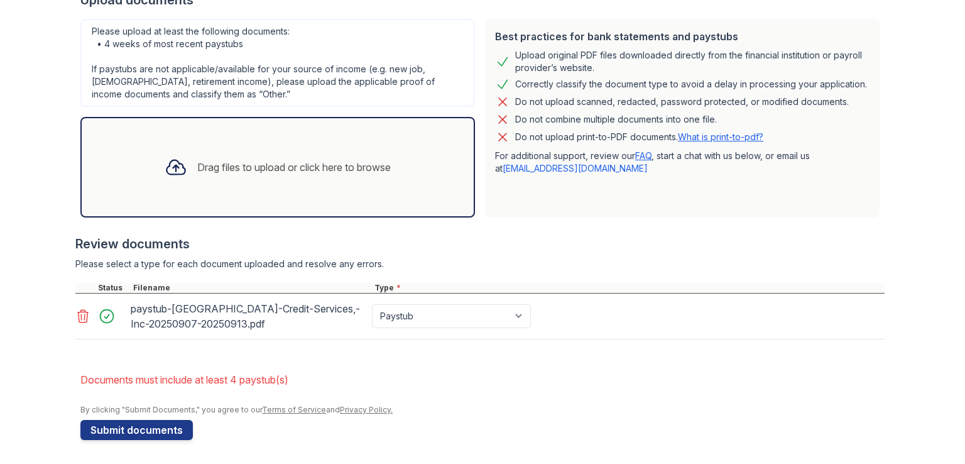
click at [78, 317] on icon at bounding box center [83, 316] width 11 height 13
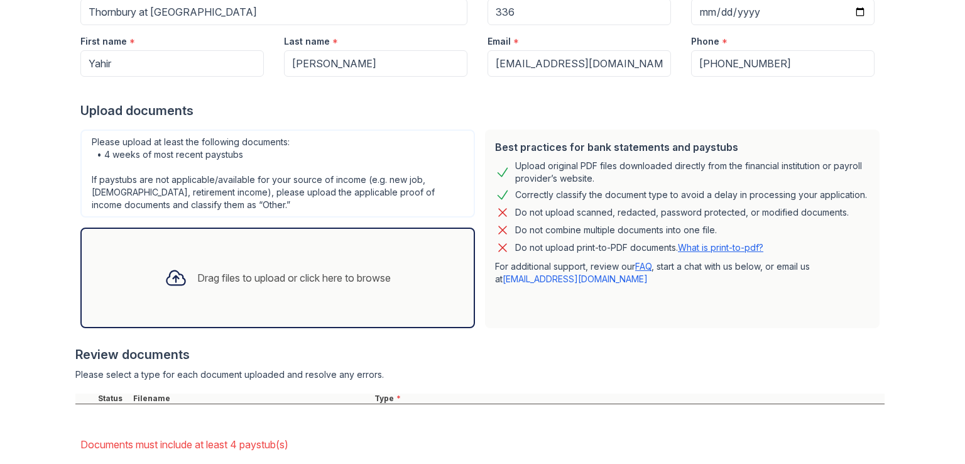
scroll to position [194, 0]
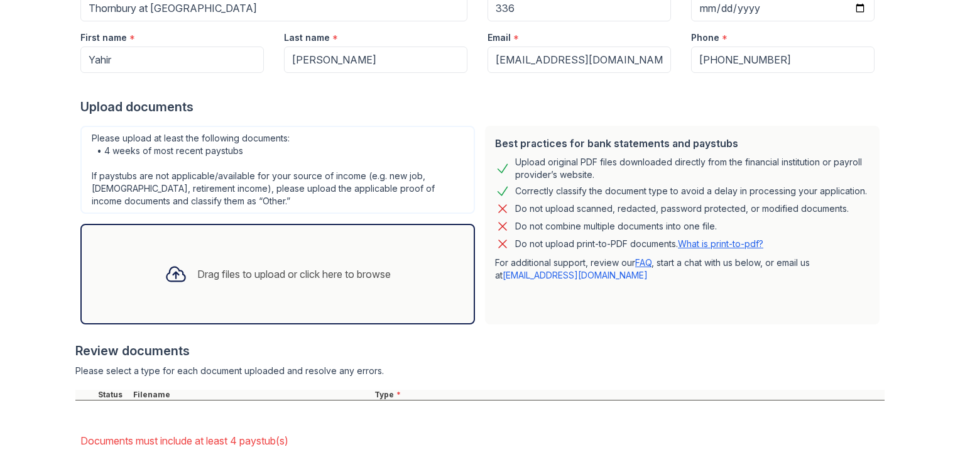
click at [297, 276] on div "Drag files to upload or click here to browse" at bounding box center [294, 273] width 194 height 15
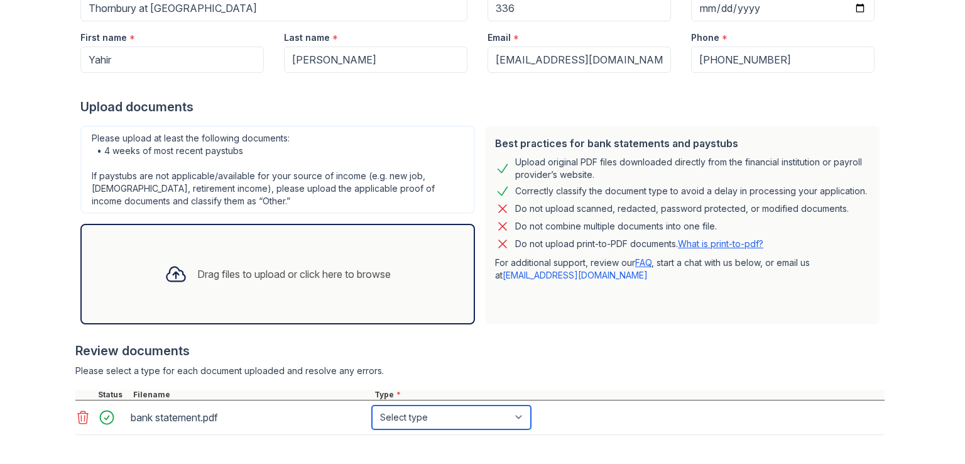
click at [439, 417] on select "Select type Paystub Bank Statement Offer Letter Tax Documents Benefit Award Let…" at bounding box center [451, 417] width 159 height 24
select select "bank_statement"
click at [372, 405] on select "Select type Paystub Bank Statement Offer Letter Tax Documents Benefit Award Let…" at bounding box center [451, 417] width 159 height 24
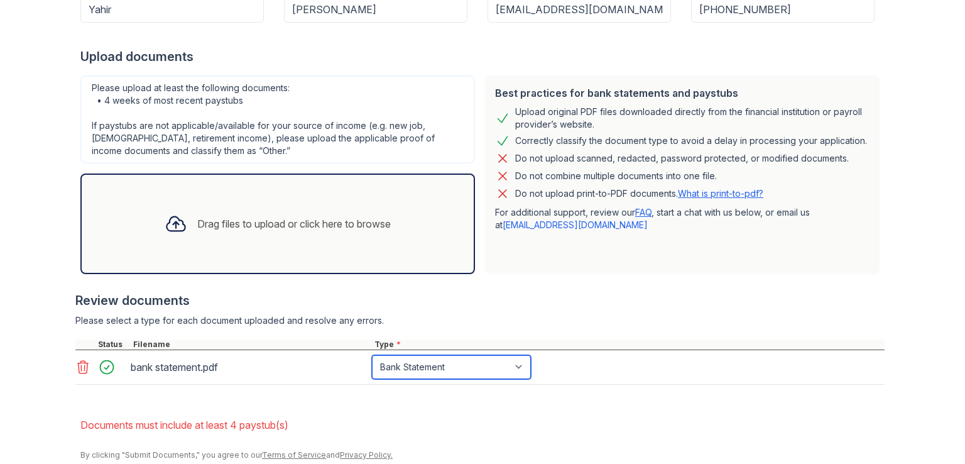
scroll to position [289, 0]
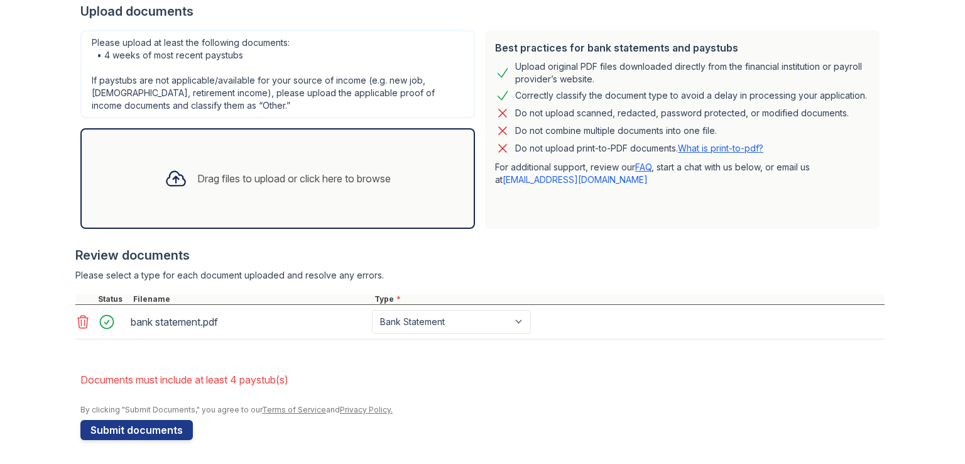
click at [125, 435] on button "Submit documents" at bounding box center [136, 430] width 112 height 20
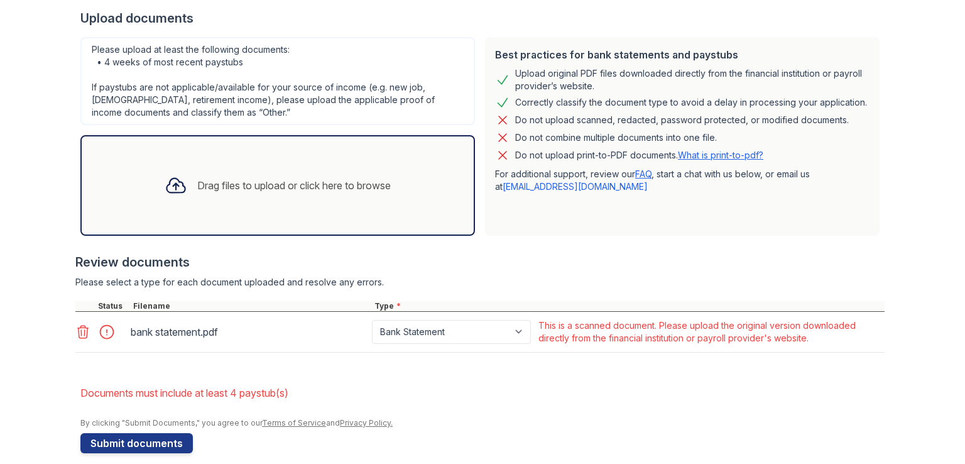
scroll to position [295, 0]
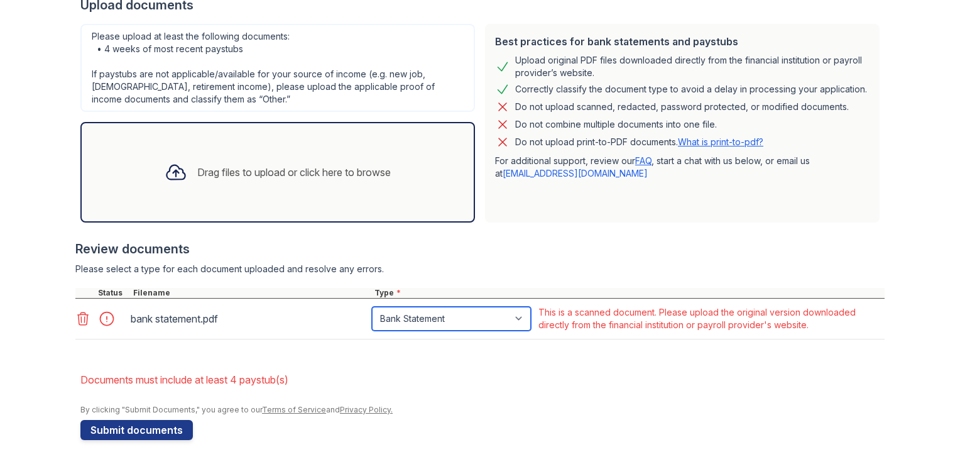
click at [468, 321] on select "Paystub Bank Statement Offer Letter Tax Documents Benefit Award Letter Investme…" at bounding box center [451, 319] width 159 height 24
select select "other"
click at [372, 307] on select "Paystub Bank Statement Offer Letter Tax Documents Benefit Award Letter Investme…" at bounding box center [451, 319] width 159 height 24
click at [145, 421] on button "Submit documents" at bounding box center [136, 430] width 112 height 20
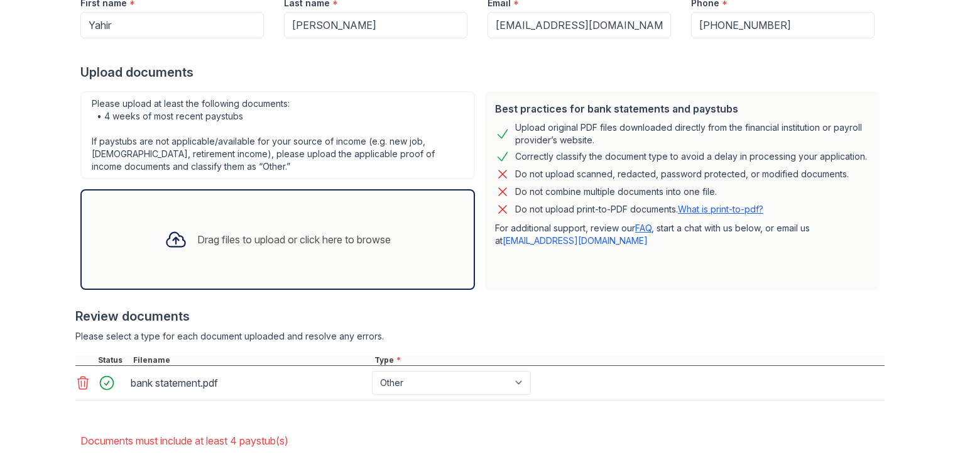
scroll to position [289, 0]
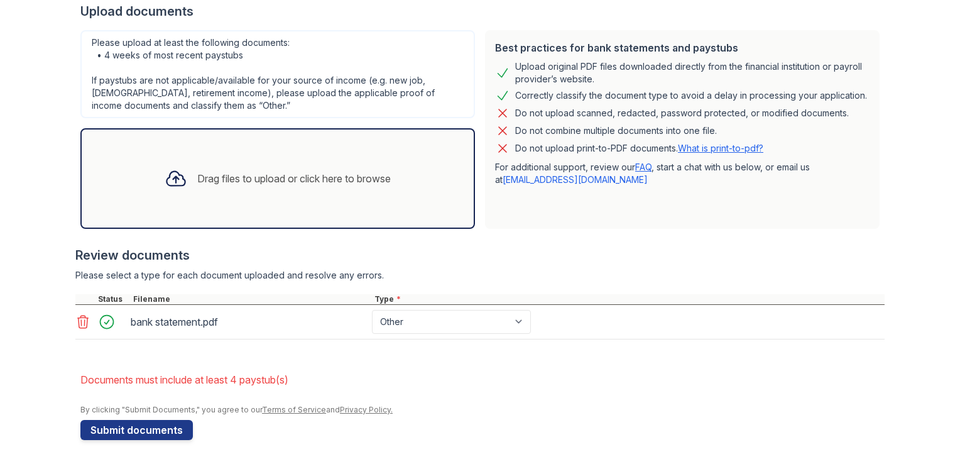
click at [154, 425] on button "Submit documents" at bounding box center [136, 430] width 112 height 20
click at [227, 161] on div "Drag files to upload or click here to browse" at bounding box center [278, 178] width 246 height 43
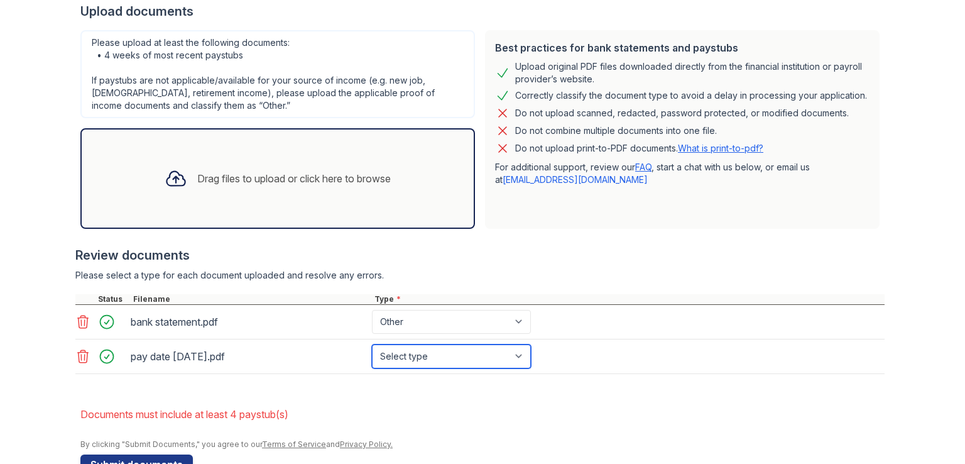
click at [440, 357] on select "Select type Paystub Bank Statement Offer Letter Tax Documents Benefit Award Let…" at bounding box center [451, 356] width 159 height 24
click at [408, 345] on select "Select type Paystub Bank Statement Offer Letter Tax Documents Benefit Award Let…" at bounding box center [451, 356] width 159 height 24
click at [423, 340] on div "pay date [DATE].pdf Select type Paystub Bank Statement Offer Letter Tax Documen…" at bounding box center [479, 356] width 809 height 35
click at [422, 353] on select "Select type Paystub Bank Statement Offer Letter Tax Documents Benefit Award Let…" at bounding box center [451, 356] width 159 height 24
select select "other"
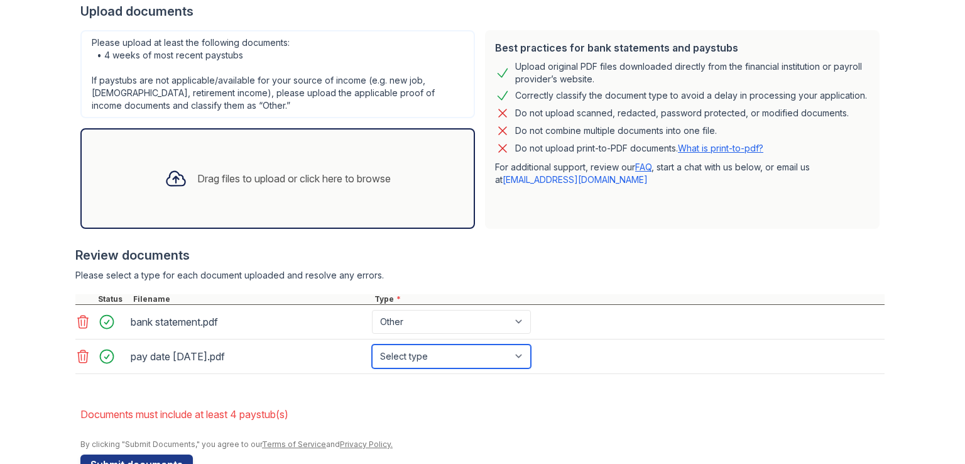
click at [372, 344] on select "Select type Paystub Bank Statement Offer Letter Tax Documents Benefit Award Let…" at bounding box center [451, 356] width 159 height 24
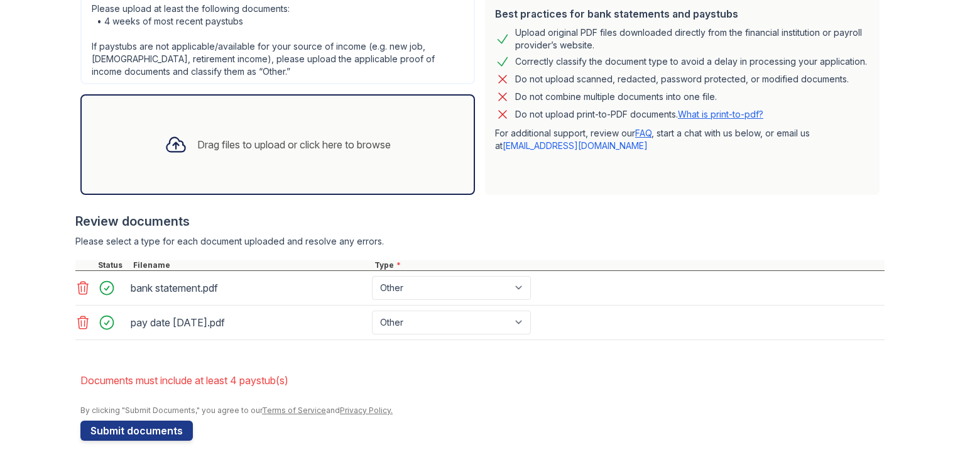
click at [295, 137] on div "Drag files to upload or click here to browse" at bounding box center [294, 144] width 194 height 15
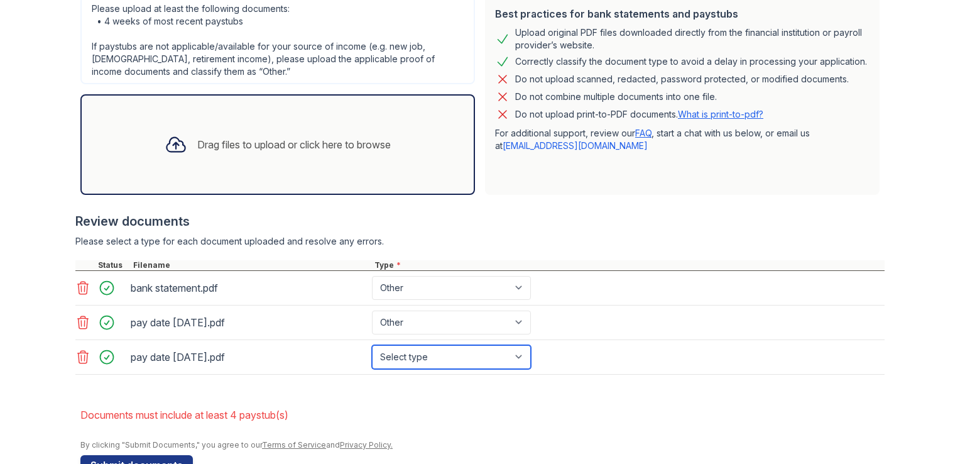
click at [440, 356] on select "Select type Paystub Bank Statement Offer Letter Tax Documents Benefit Award Let…" at bounding box center [451, 357] width 159 height 24
select select "other"
click at [372, 345] on select "Select type Paystub Bank Statement Offer Letter Tax Documents Benefit Award Let…" at bounding box center [451, 357] width 159 height 24
click at [290, 156] on div "Drag files to upload or click here to browse" at bounding box center [278, 144] width 246 height 43
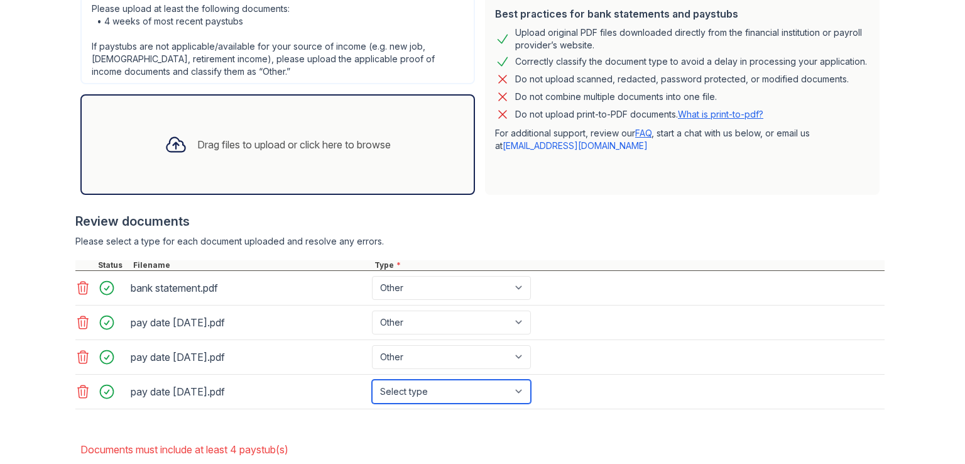
click at [484, 395] on select "Select type Paystub Bank Statement Offer Letter Tax Documents Benefit Award Let…" at bounding box center [451, 392] width 159 height 24
select select "other"
click at [372, 380] on select "Select type Paystub Bank Statement Offer Letter Tax Documents Benefit Award Let…" at bounding box center [451, 392] width 159 height 24
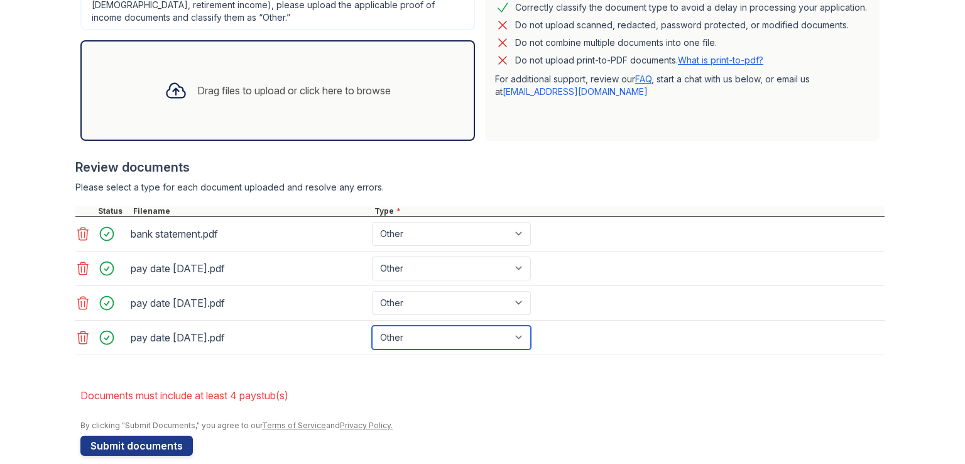
scroll to position [391, 0]
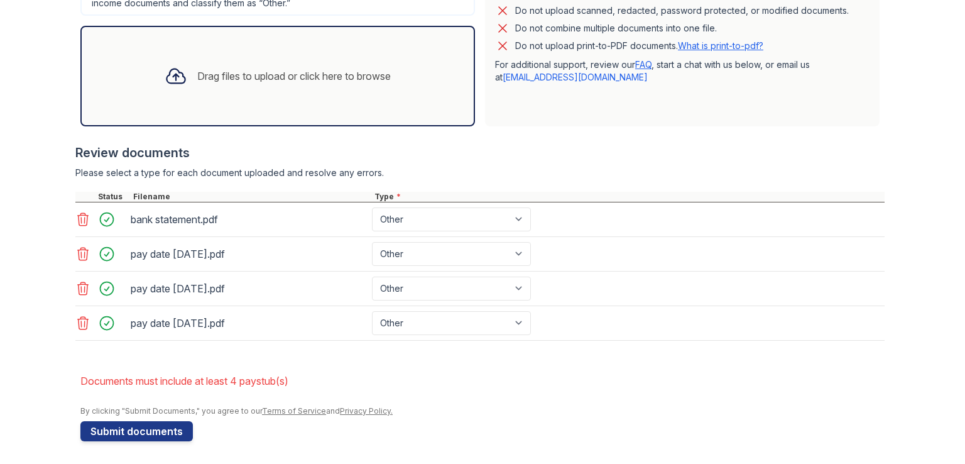
click at [134, 430] on button "Submit documents" at bounding box center [136, 431] width 112 height 20
click at [176, 429] on button "Submit documents" at bounding box center [136, 431] width 112 height 20
click at [467, 221] on select "Paystub Bank Statement Offer Letter Tax Documents Benefit Award Letter Investme…" at bounding box center [451, 219] width 159 height 24
select select "bank_statement"
click at [372, 207] on select "Paystub Bank Statement Offer Letter Tax Documents Benefit Award Letter Investme…" at bounding box center [451, 219] width 159 height 24
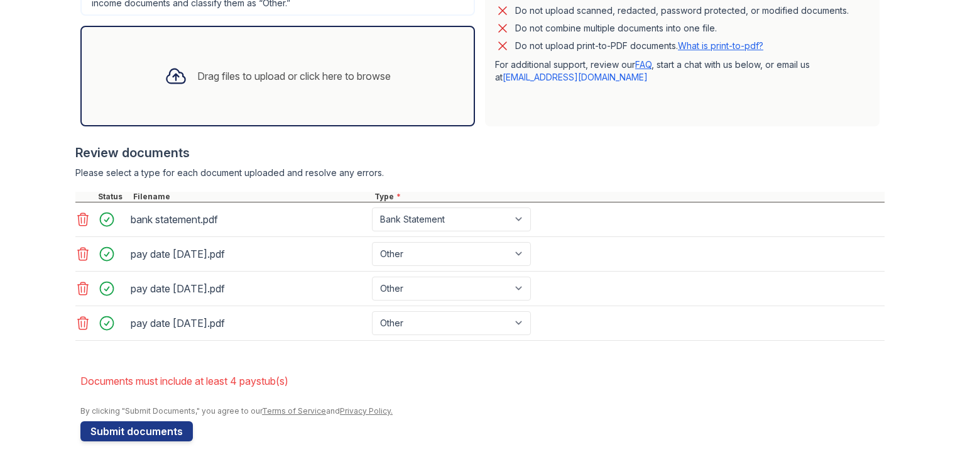
click at [131, 434] on button "Submit documents" at bounding box center [136, 431] width 112 height 20
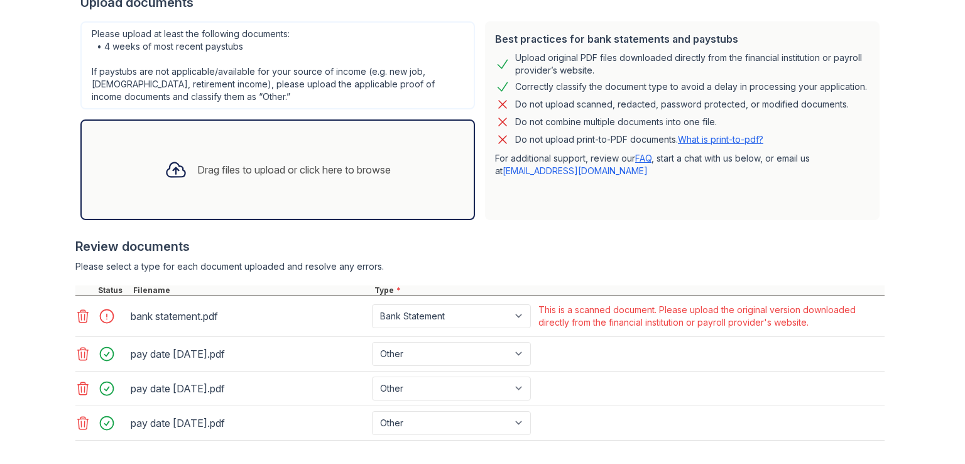
scroll to position [398, 0]
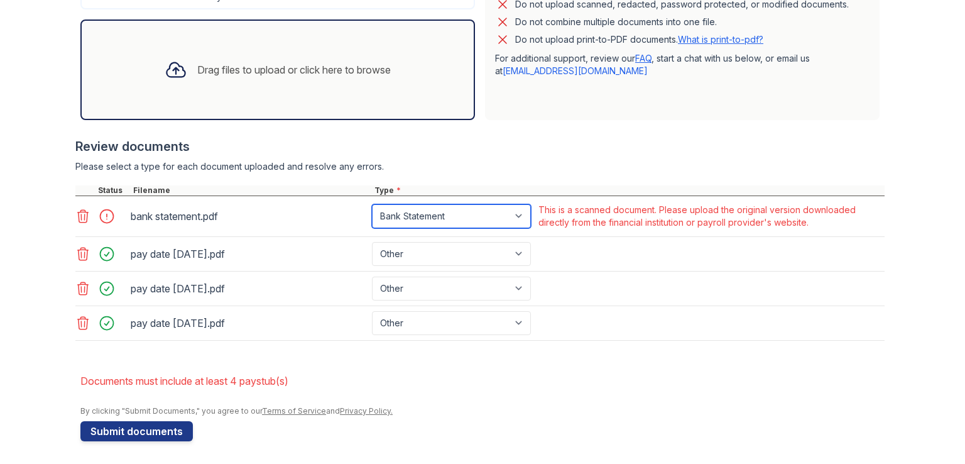
click at [439, 220] on select "Paystub Bank Statement Offer Letter Tax Documents Benefit Award Letter Investme…" at bounding box center [451, 216] width 159 height 24
select select "other"
click at [372, 204] on select "Paystub Bank Statement Offer Letter Tax Documents Benefit Award Letter Investme…" at bounding box center [451, 216] width 159 height 24
click at [157, 412] on div "By clicking "Submit Documents," you agree to our Terms of Service and Privacy P…" at bounding box center [482, 411] width 804 height 10
click at [146, 425] on button "Submit documents" at bounding box center [136, 431] width 112 height 20
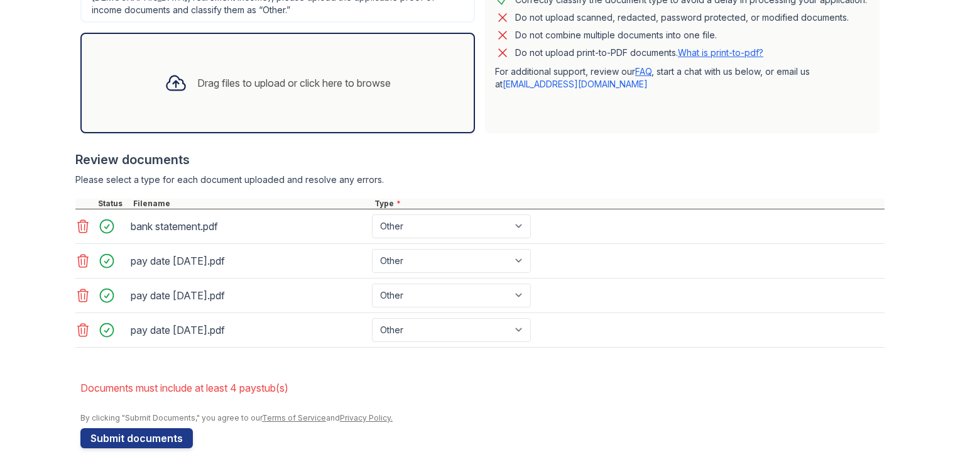
scroll to position [391, 0]
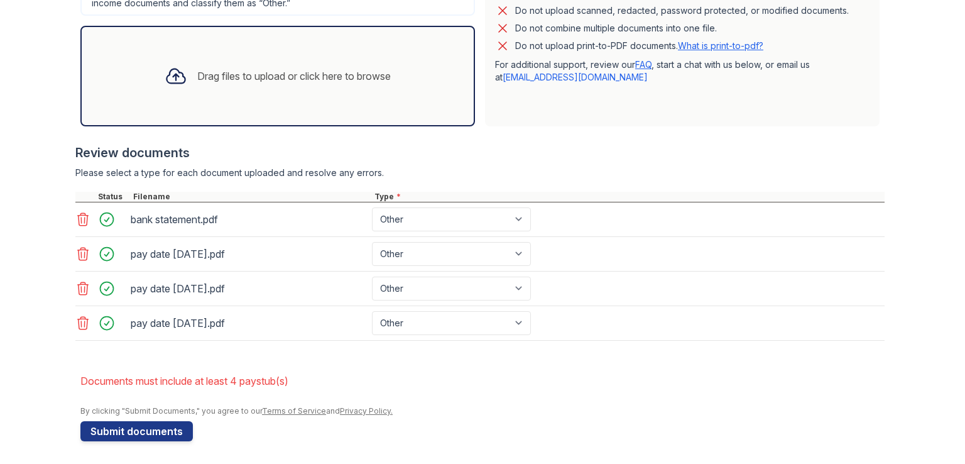
click at [76, 222] on icon at bounding box center [82, 219] width 15 height 15
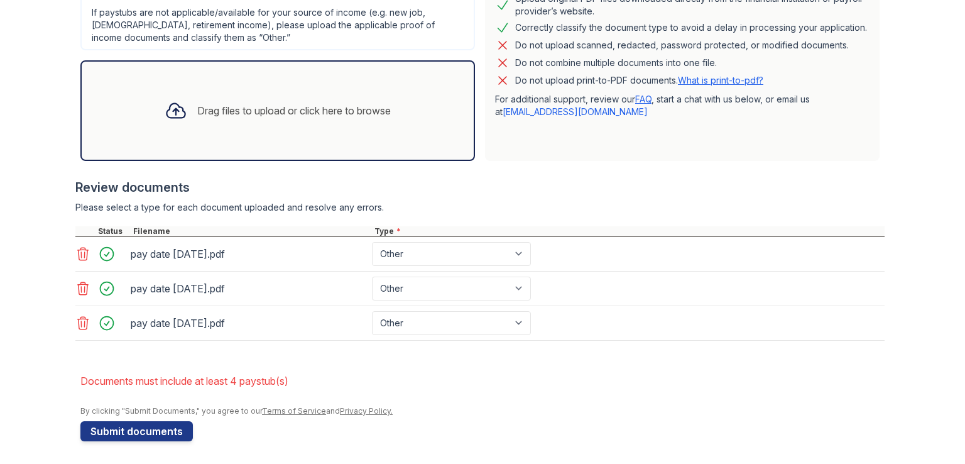
click at [75, 256] on icon at bounding box center [82, 253] width 15 height 15
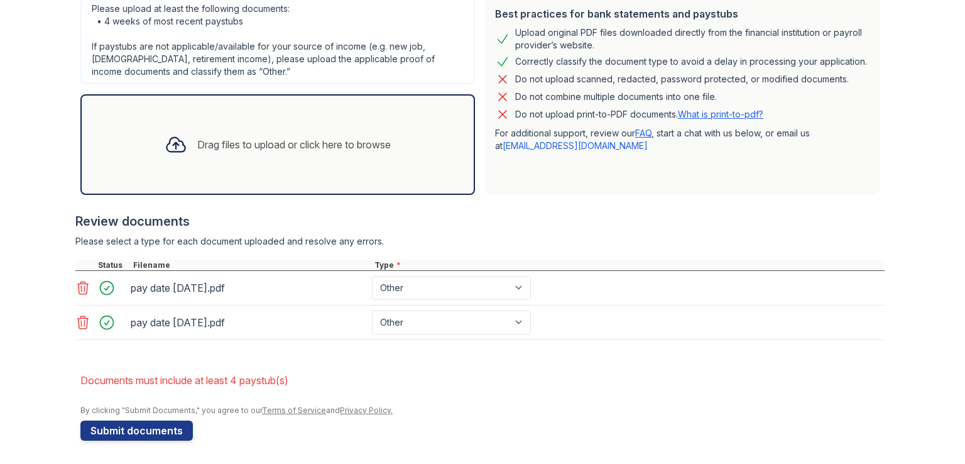
click at [83, 292] on icon at bounding box center [82, 287] width 15 height 15
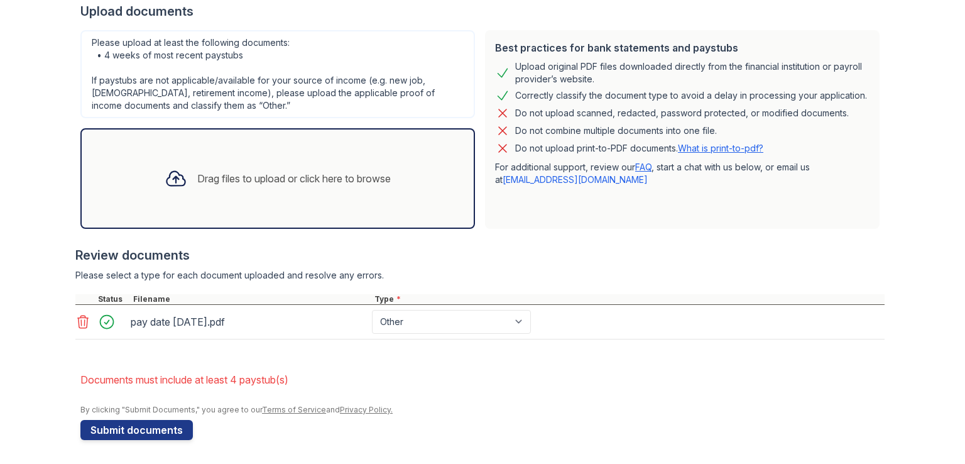
click at [75, 317] on icon at bounding box center [82, 321] width 15 height 15
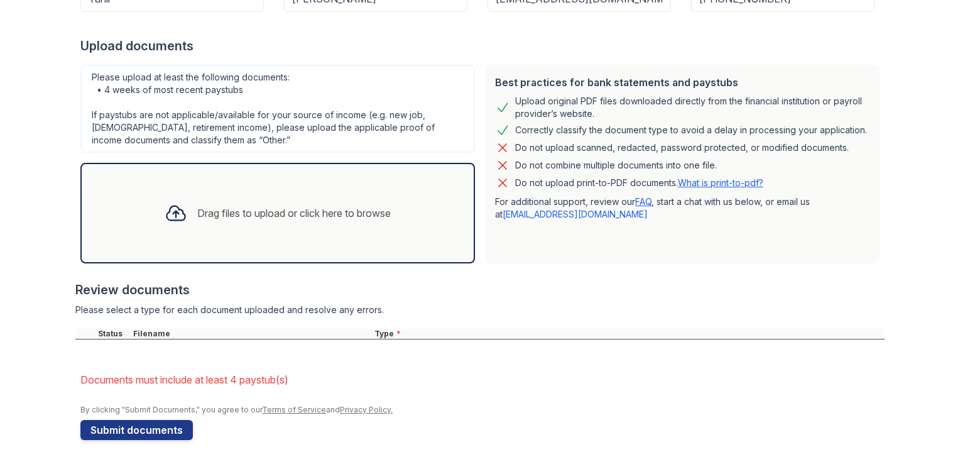
click at [281, 214] on div "Drag files to upload or click here to browse" at bounding box center [294, 212] width 194 height 15
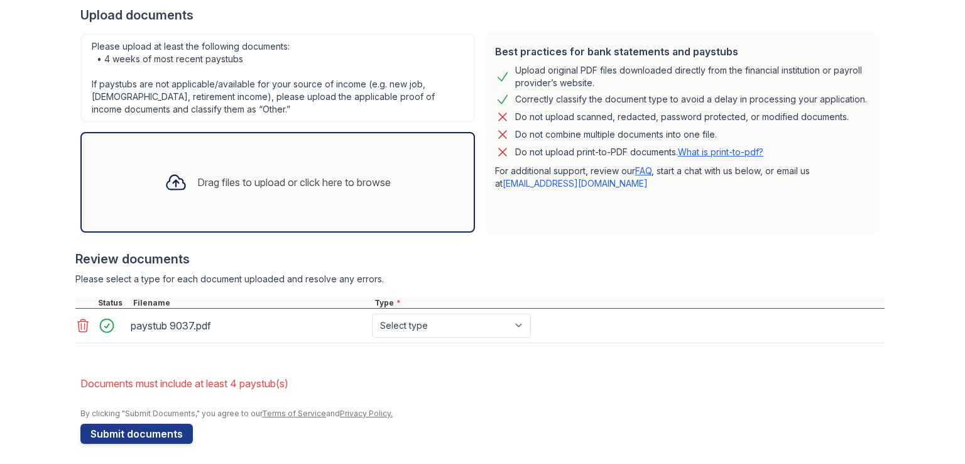
scroll to position [289, 0]
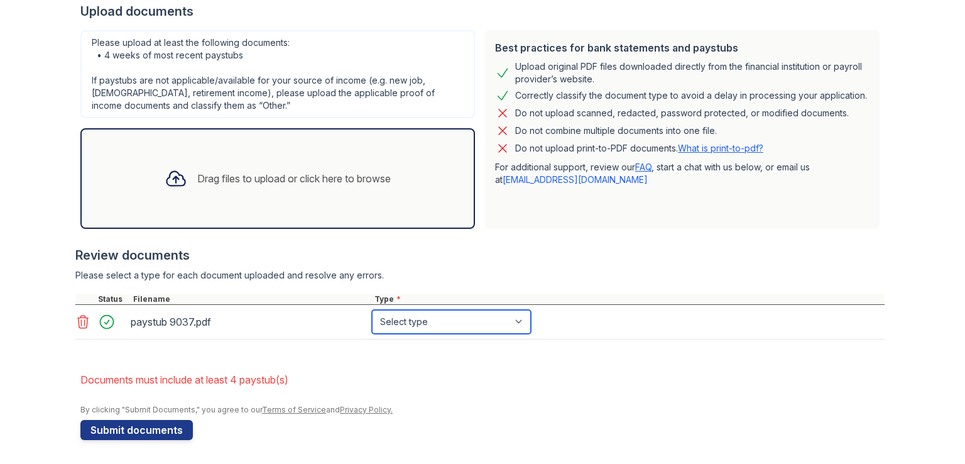
click at [452, 322] on select "Select type Paystub Bank Statement Offer Letter Tax Documents Benefit Award Let…" at bounding box center [451, 322] width 159 height 24
select select "paystub"
click at [372, 310] on select "Select type Paystub Bank Statement Offer Letter Tax Documents Benefit Award Let…" at bounding box center [451, 322] width 159 height 24
click at [247, 185] on div "Drag files to upload or click here to browse" at bounding box center [278, 178] width 246 height 43
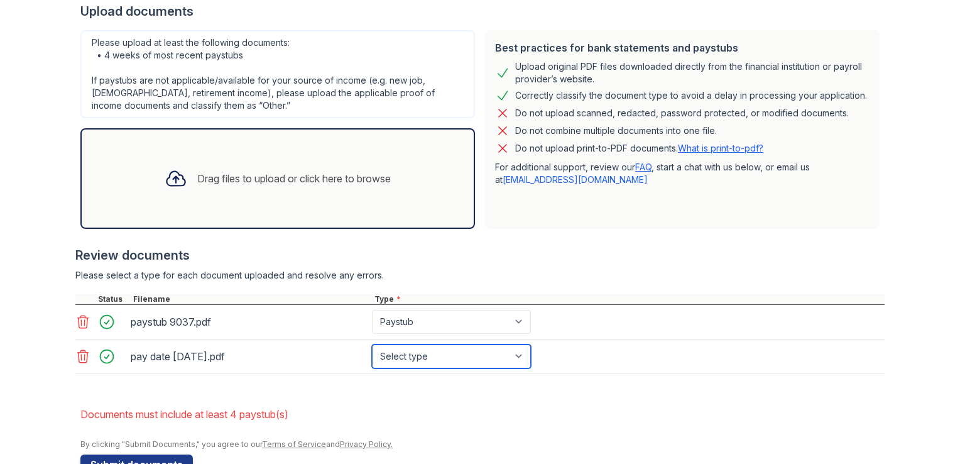
click at [461, 355] on select "Select type Paystub Bank Statement Offer Letter Tax Documents Benefit Award Let…" at bounding box center [451, 356] width 159 height 24
select select "paystub"
click at [372, 344] on select "Select type Paystub Bank Statement Offer Letter Tax Documents Benefit Award Let…" at bounding box center [451, 356] width 159 height 24
click at [603, 364] on div "pay date [DATE].pdf Select type Paystub Bank Statement Offer Letter Tax Documen…" at bounding box center [479, 356] width 809 height 35
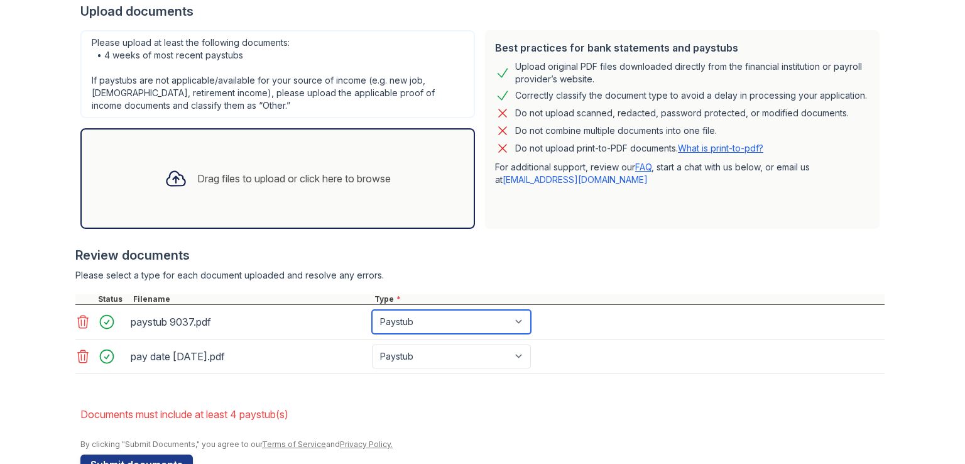
click at [420, 318] on select "Select type Paystub Bank Statement Offer Letter Tax Documents Benefit Award Let…" at bounding box center [451, 322] width 159 height 24
select select "other"
click at [372, 310] on select "Select type Paystub Bank Statement Offer Letter Tax Documents Benefit Award Let…" at bounding box center [451, 322] width 159 height 24
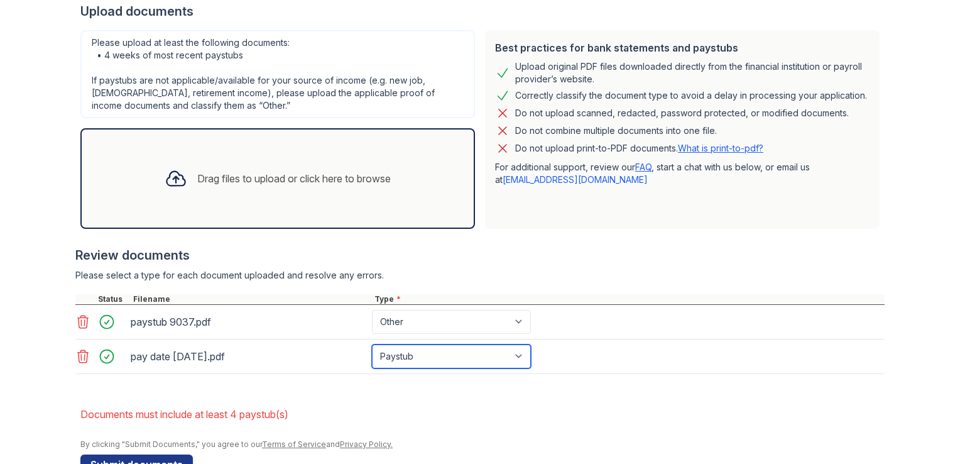
click at [432, 355] on select "Select type Paystub Bank Statement Offer Letter Tax Documents Benefit Award Let…" at bounding box center [451, 356] width 159 height 24
select select "other"
click at [372, 344] on select "Select type Paystub Bank Statement Offer Letter Tax Documents Benefit Award Let…" at bounding box center [451, 356] width 159 height 24
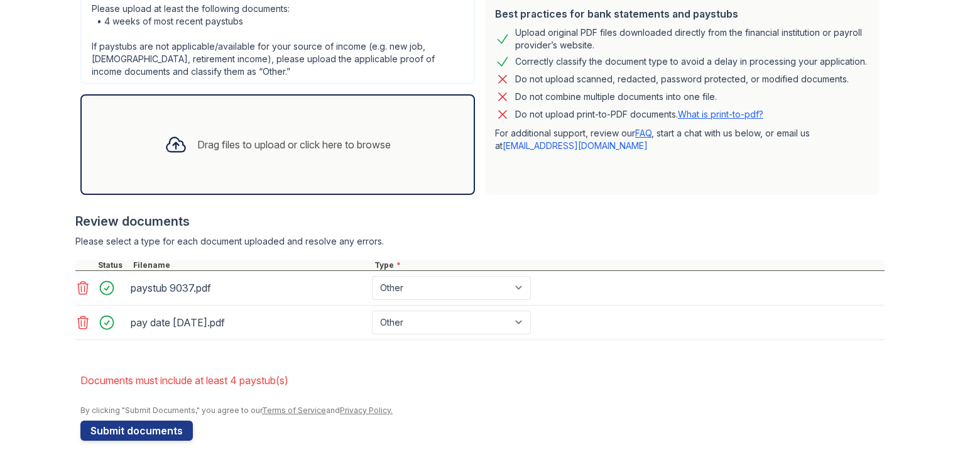
click at [280, 98] on div "Drag files to upload or click here to browse" at bounding box center [277, 144] width 395 height 101
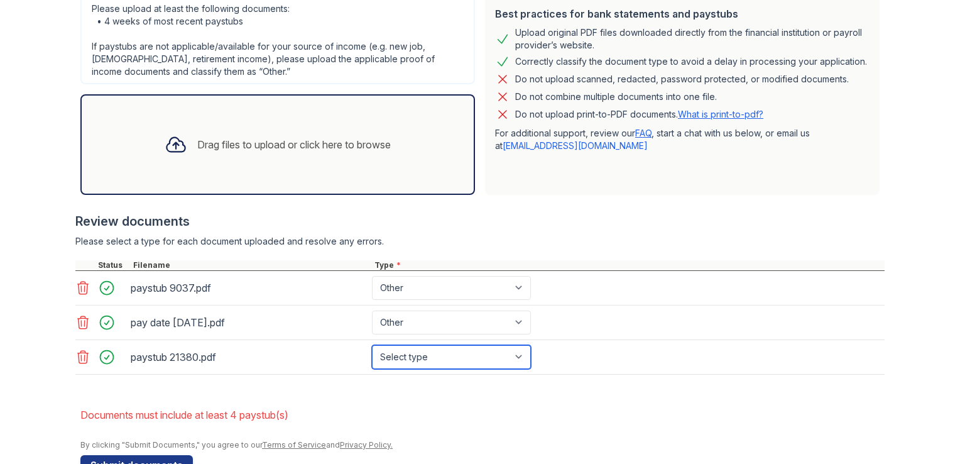
click at [489, 355] on select "Select type Paystub Bank Statement Offer Letter Tax Documents Benefit Award Let…" at bounding box center [451, 357] width 159 height 24
select select "other"
click at [372, 345] on select "Select type Paystub Bank Statement Offer Letter Tax Documents Benefit Award Let…" at bounding box center [451, 357] width 159 height 24
click at [81, 315] on icon at bounding box center [82, 322] width 15 height 15
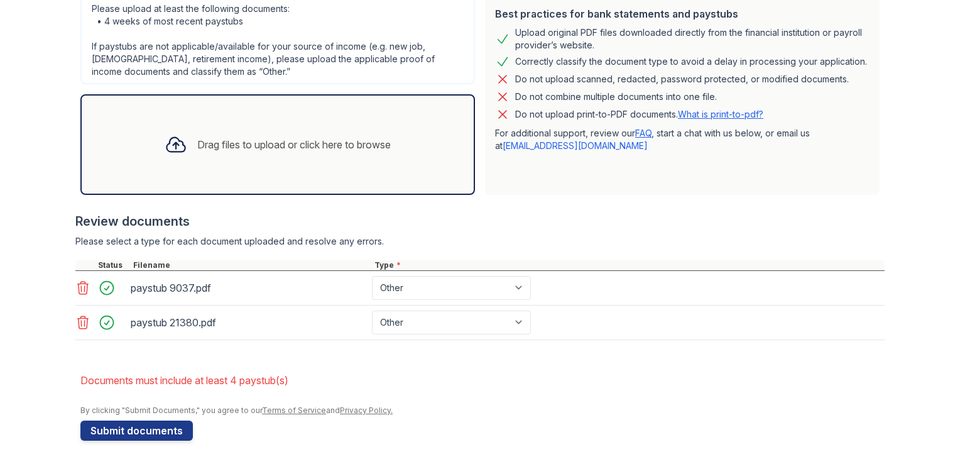
click at [318, 139] on div "Drag files to upload or click here to browse" at bounding box center [294, 144] width 194 height 15
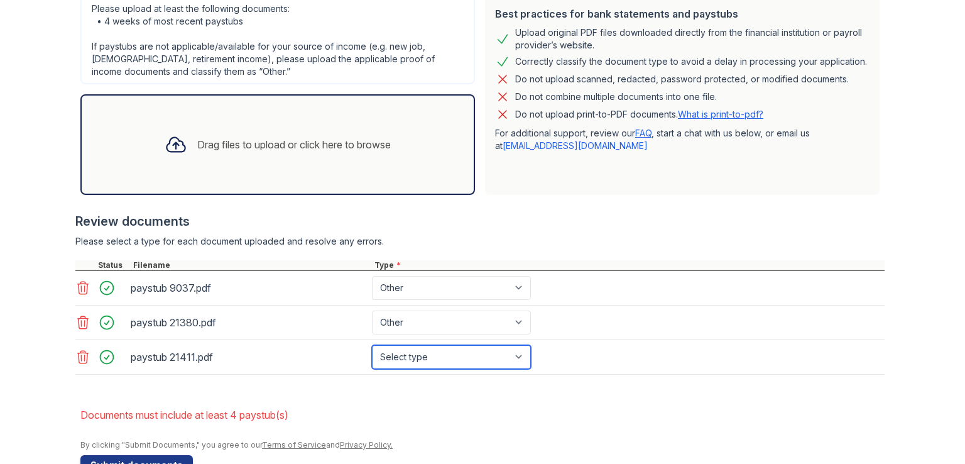
click at [467, 361] on select "Select type Paystub Bank Statement Offer Letter Tax Documents Benefit Award Let…" at bounding box center [451, 357] width 159 height 24
select select "other"
click at [372, 345] on select "Select type Paystub Bank Statement Offer Letter Tax Documents Benefit Award Let…" at bounding box center [451, 357] width 159 height 24
click at [336, 137] on div "Drag files to upload or click here to browse" at bounding box center [294, 144] width 194 height 15
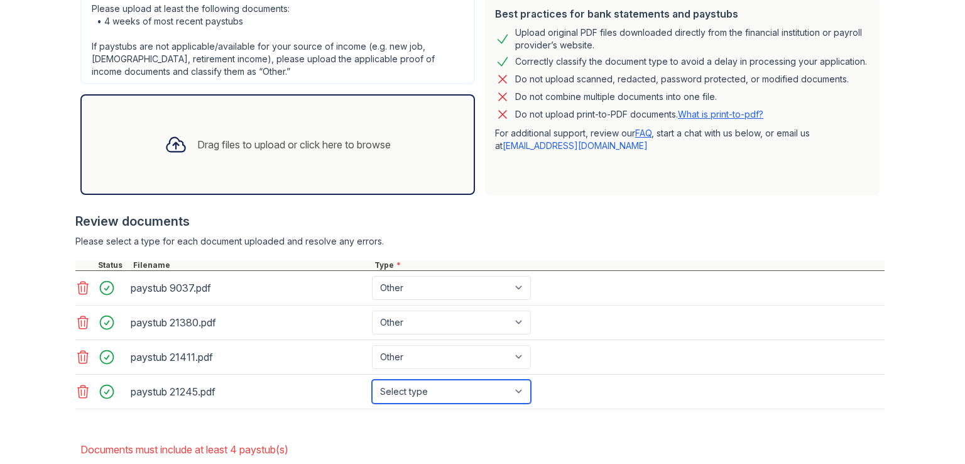
click at [462, 390] on select "Select type Paystub Bank Statement Offer Letter Tax Documents Benefit Award Let…" at bounding box center [451, 392] width 159 height 24
select select "other"
click at [372, 380] on select "Select type Paystub Bank Statement Offer Letter Tax Documents Benefit Award Let…" at bounding box center [451, 392] width 159 height 24
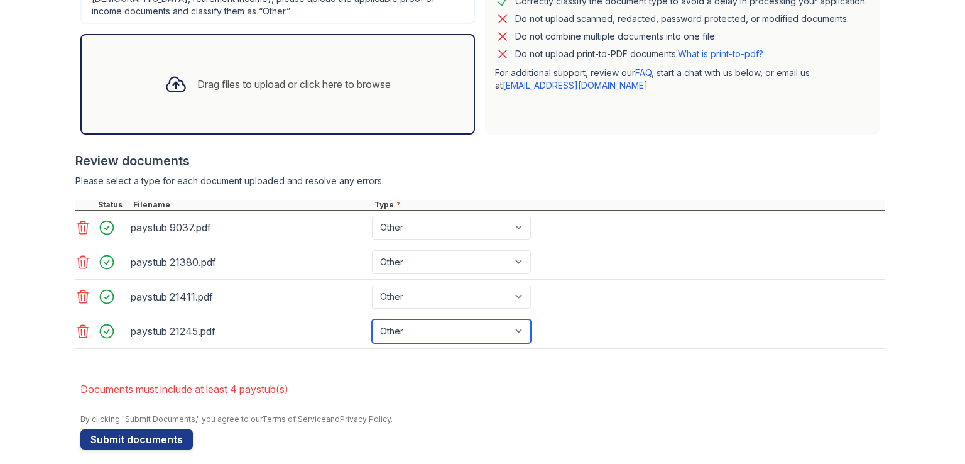
scroll to position [391, 0]
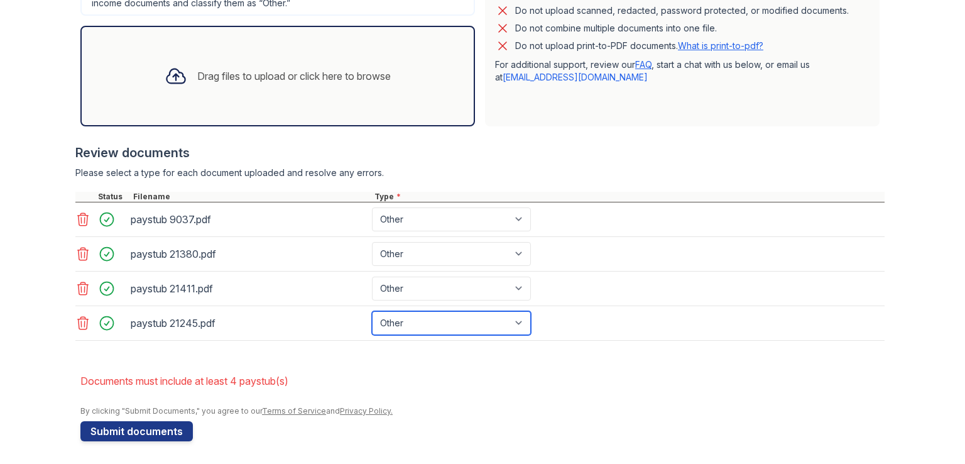
click at [148, 425] on button "Submit documents" at bounding box center [136, 431] width 112 height 20
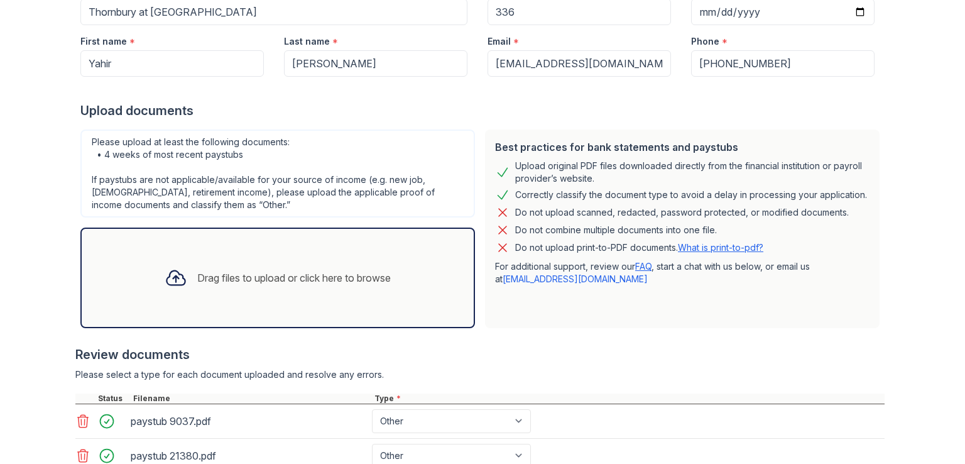
scroll to position [0, 0]
